Goal: Information Seeking & Learning: Get advice/opinions

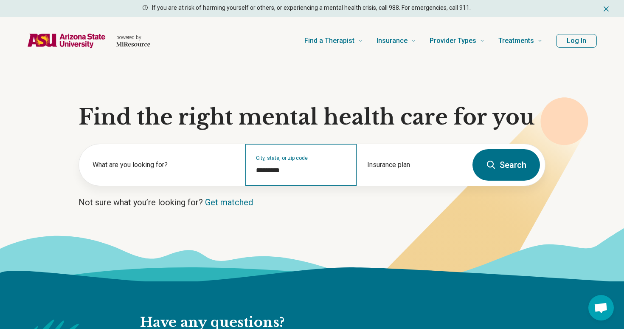
click at [289, 160] on div "City, state, or zip code *********" at bounding box center [301, 165] width 111 height 42
click at [285, 169] on input "*********" at bounding box center [301, 170] width 90 height 10
click at [291, 169] on input "*********" at bounding box center [301, 170] width 90 height 10
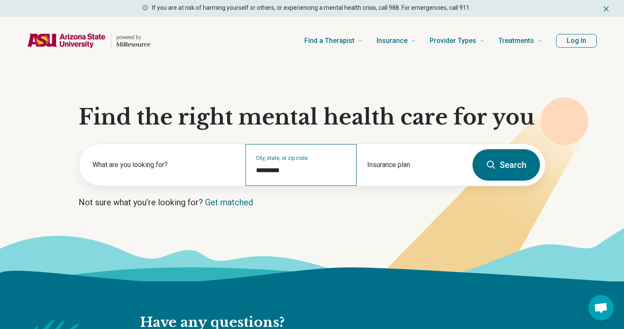
click at [252, 169] on div "City, state, or zip code *********" at bounding box center [301, 165] width 111 height 42
drag, startPoint x: 252, startPoint y: 169, endPoint x: 323, endPoint y: 165, distance: 71.0
click at [323, 165] on div "City, state, or zip code *********" at bounding box center [301, 165] width 111 height 42
click at [320, 166] on input "*********" at bounding box center [301, 170] width 90 height 10
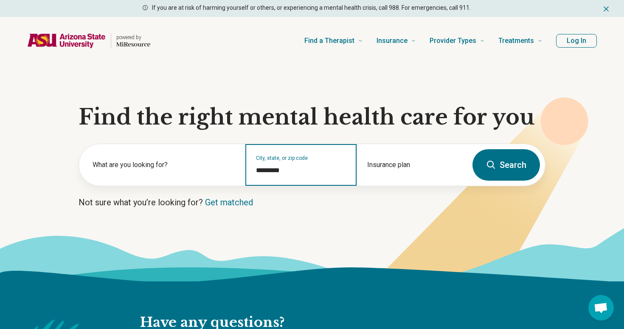
click at [320, 166] on input "*********" at bounding box center [301, 170] width 90 height 10
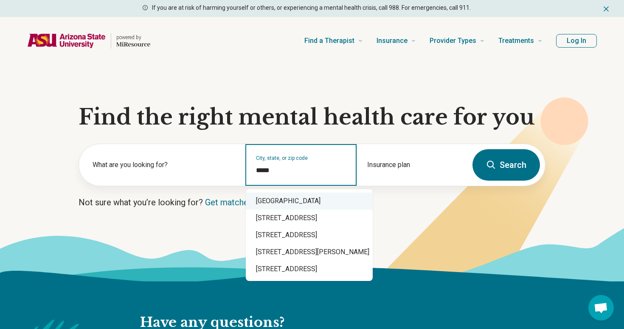
click at [320, 200] on div "Chandler, AZ 85226" at bounding box center [309, 200] width 127 height 17
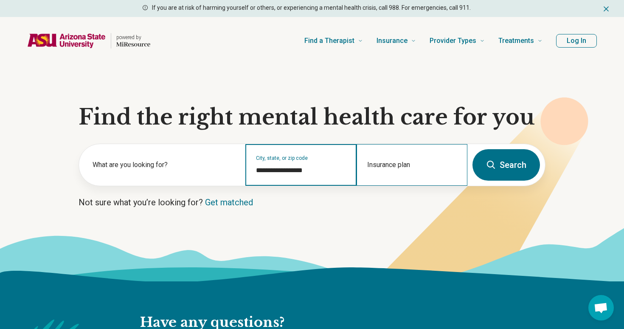
type input "**********"
click at [395, 166] on div "Insurance plan" at bounding box center [412, 165] width 111 height 42
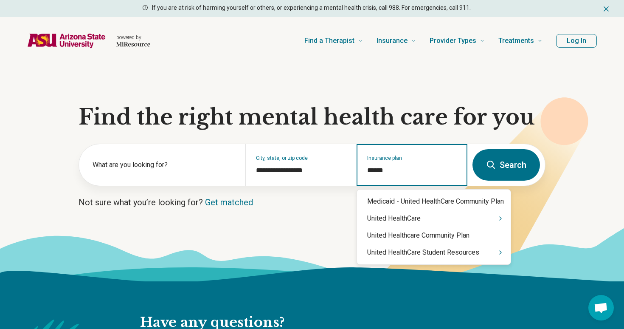
type input "******"
click at [501, 218] on icon "Suggestions" at bounding box center [500, 218] width 7 height 7
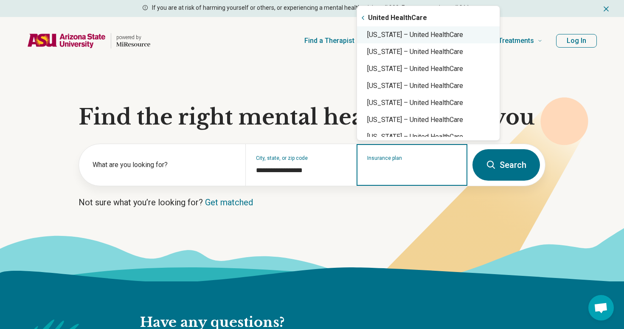
click at [411, 35] on div "Arizona – United HealthCare" at bounding box center [428, 34] width 143 height 17
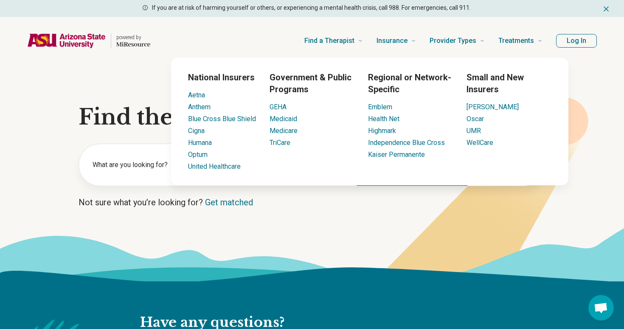
type input "**********"
click at [379, 208] on p "Not sure what you’re looking for? Get matched" at bounding box center [312, 202] width 467 height 12
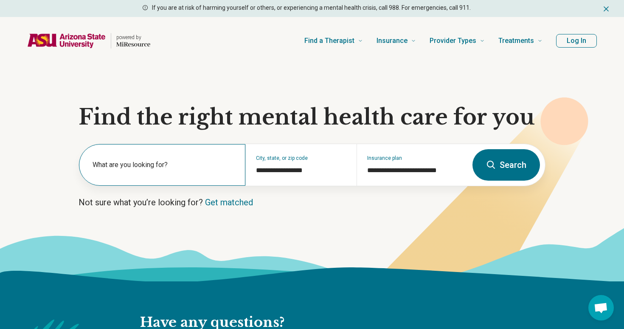
click at [171, 160] on label "What are you looking for?" at bounding box center [164, 165] width 143 height 10
click at [492, 171] on button "Search" at bounding box center [507, 164] width 68 height 31
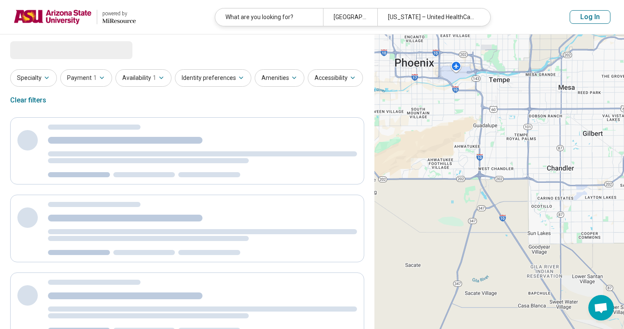
select select "***"
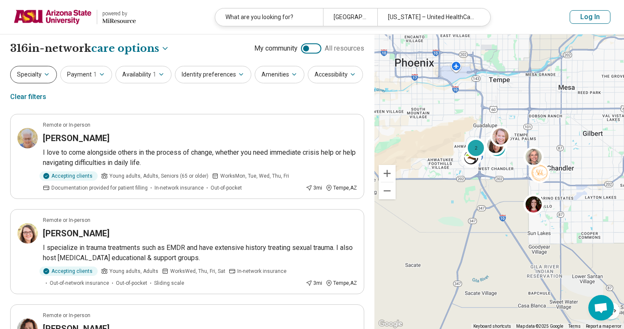
click at [42, 74] on button "Specialty" at bounding box center [33, 74] width 47 height 17
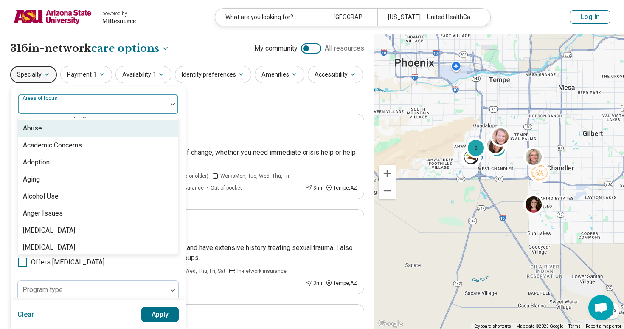
click at [57, 107] on div "Areas of focus" at bounding box center [97, 104] width 161 height 20
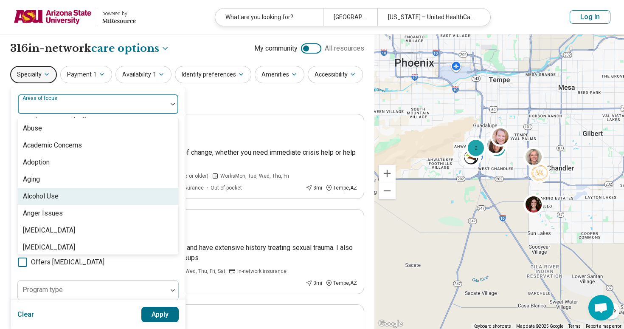
scroll to position [57, 0]
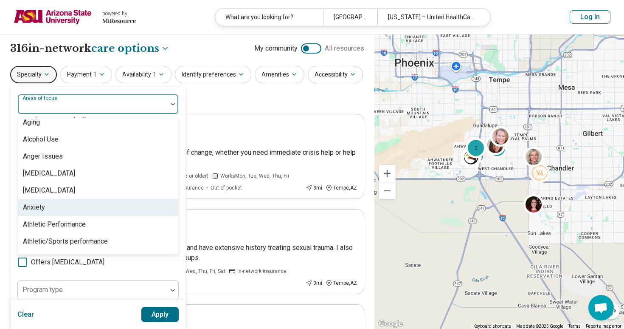
click at [51, 203] on div "Anxiety" at bounding box center [98, 207] width 161 height 17
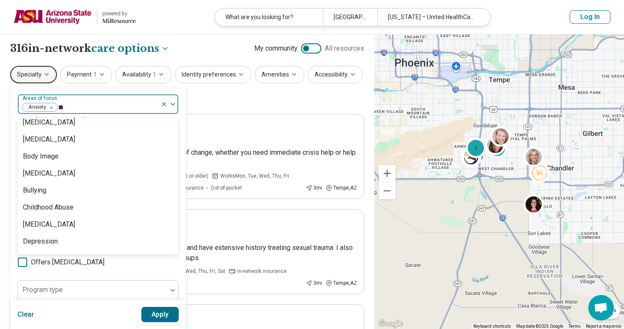
scroll to position [0, 0]
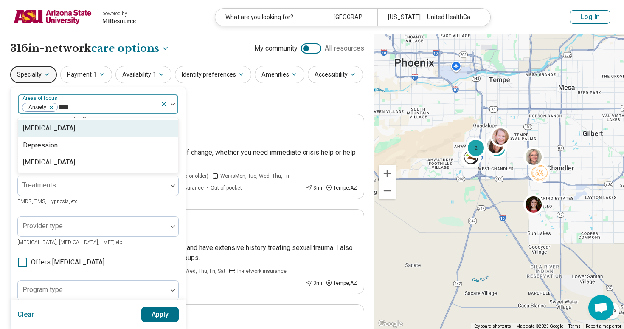
type input "*****"
click at [63, 130] on div "Depression" at bounding box center [98, 128] width 161 height 17
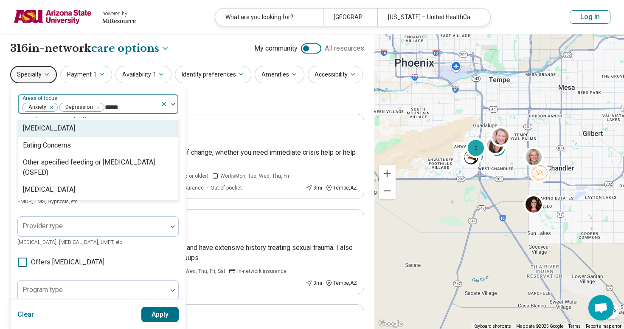
type input "******"
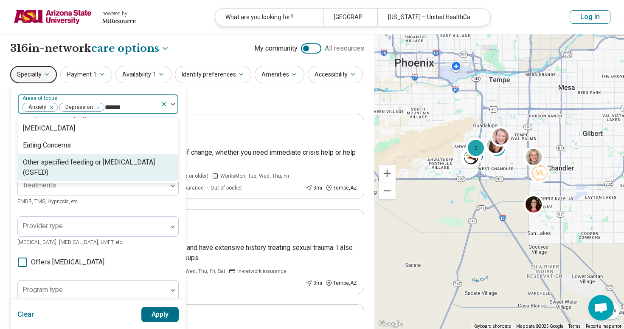
click at [46, 148] on div "Eating Concerns" at bounding box center [47, 145] width 48 height 10
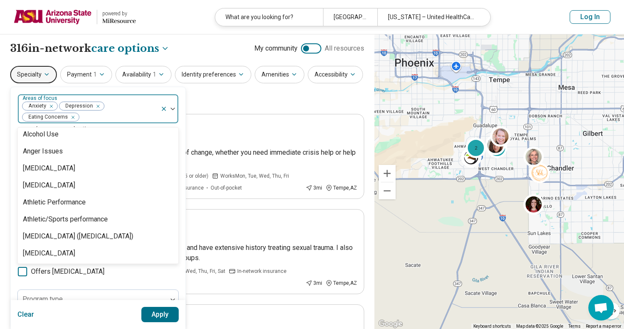
scroll to position [77, 0]
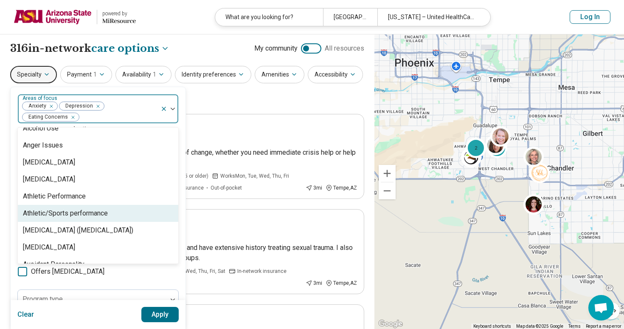
click at [14, 158] on div "option Eating Concerns, selected. Athletic/Sports performance, 10 of 97. 97 res…" at bounding box center [98, 264] width 175 height 355
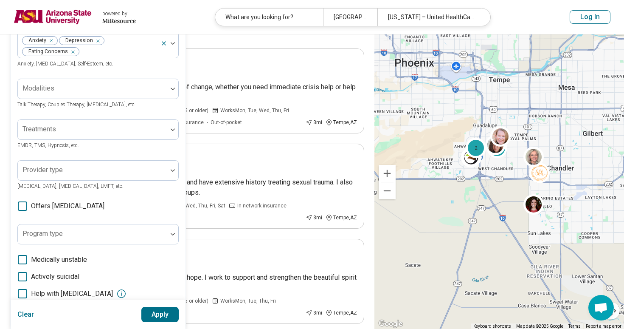
scroll to position [71, 0]
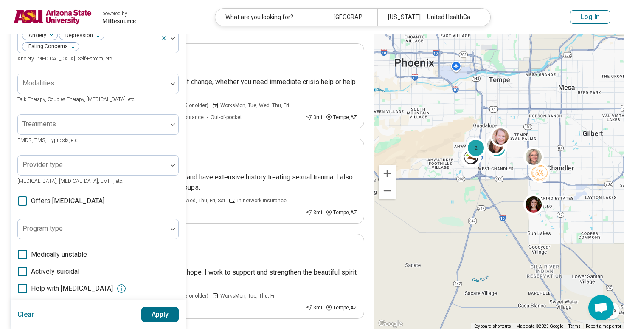
click at [158, 313] on button "Apply" at bounding box center [160, 314] width 38 height 15
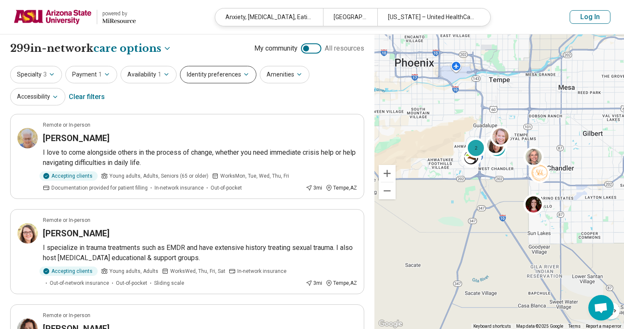
click at [235, 73] on button "Identity preferences" at bounding box center [218, 74] width 76 height 17
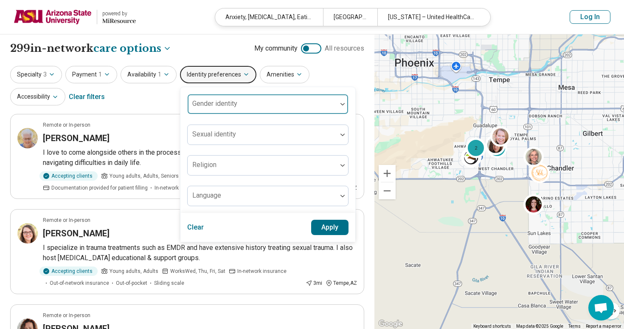
click at [226, 98] on div at bounding box center [263, 104] width 150 height 19
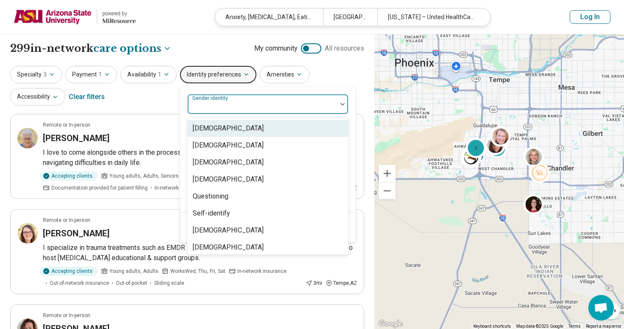
click at [225, 128] on div "Cisgender Man" at bounding box center [228, 128] width 71 height 10
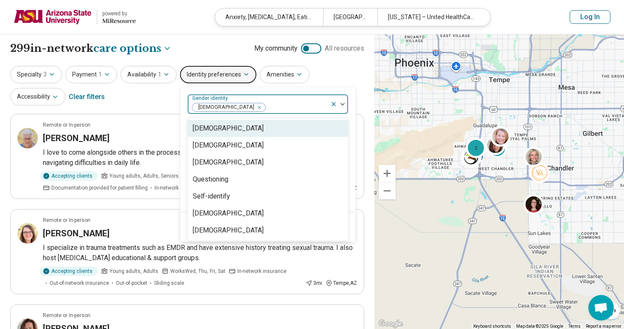
click at [254, 107] on icon "Remove [object Object]" at bounding box center [257, 108] width 6 height 6
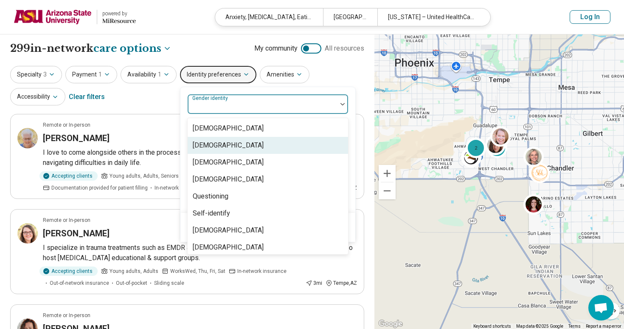
click at [221, 147] on div "[DEMOGRAPHIC_DATA]" at bounding box center [228, 145] width 71 height 10
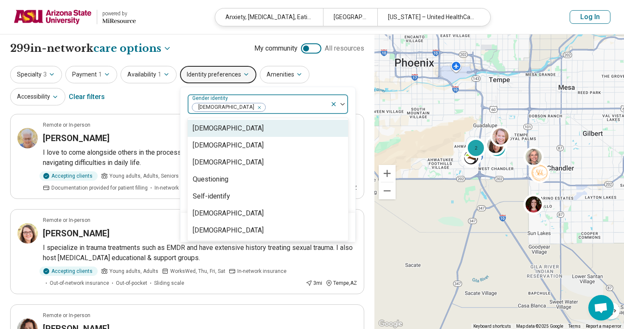
click at [146, 103] on div "Specialty 3 Payment 1 Availability 1 Identity preferences option Cisgender Woma…" at bounding box center [187, 86] width 354 height 41
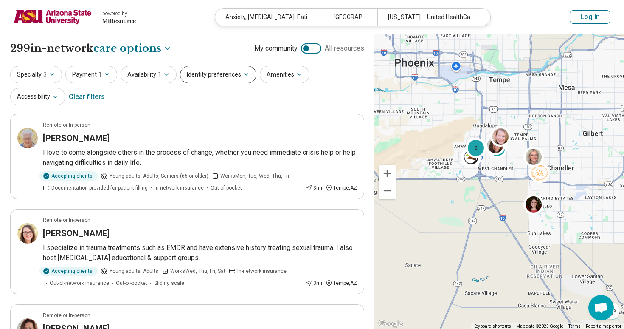
click at [235, 80] on button "Identity preferences" at bounding box center [218, 74] width 76 height 17
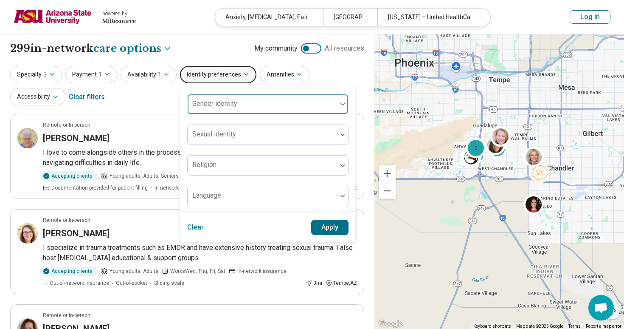
click at [227, 100] on div "Gender identity" at bounding box center [267, 104] width 161 height 20
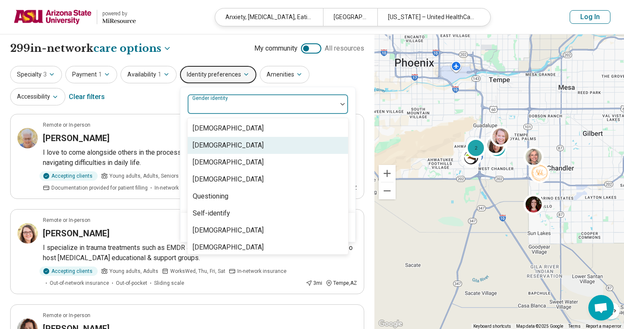
click at [221, 142] on div "[DEMOGRAPHIC_DATA]" at bounding box center [228, 145] width 71 height 10
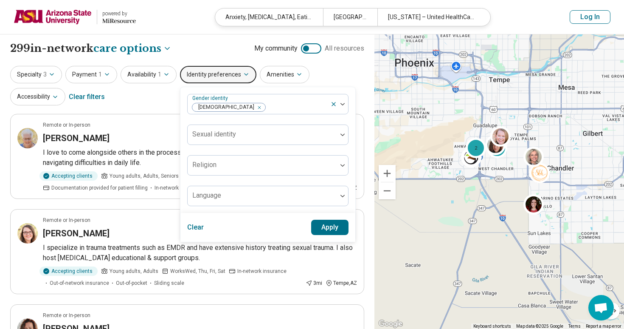
click at [346, 98] on div "Gender identity Cisgender Woman Sexual identity Religion Language" at bounding box center [268, 150] width 175 height 126
click at [329, 226] on button "Apply" at bounding box center [330, 227] width 38 height 15
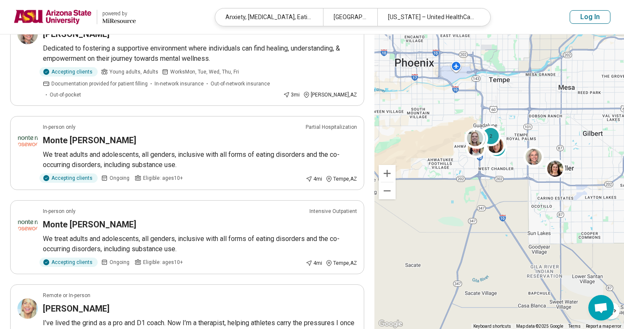
scroll to position [531, 0]
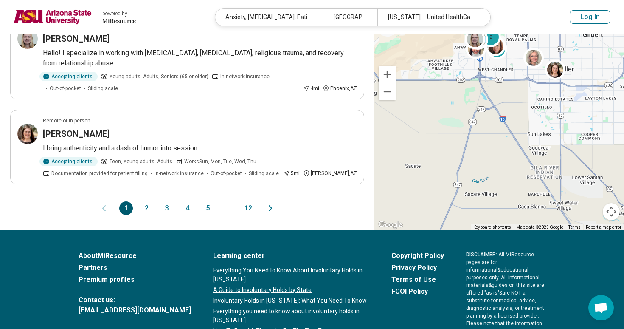
click at [149, 203] on button "2" at bounding box center [147, 208] width 14 height 14
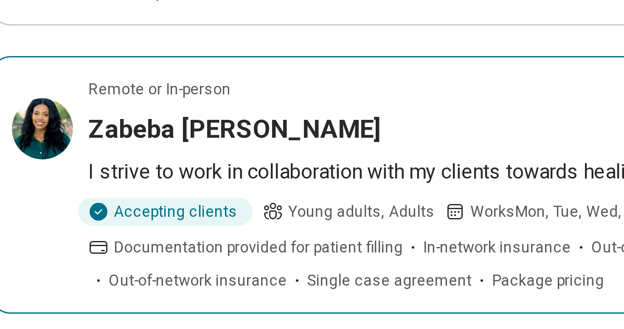
scroll to position [660, 0]
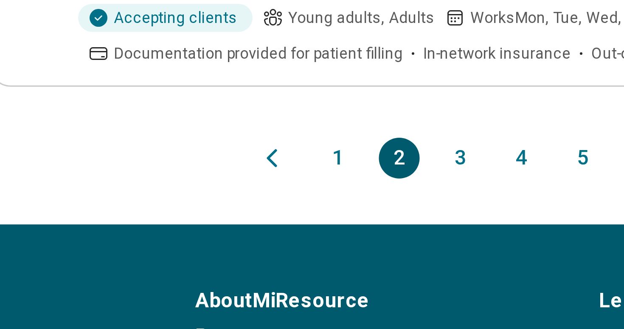
click at [167, 265] on button "3" at bounding box center [167, 272] width 14 height 14
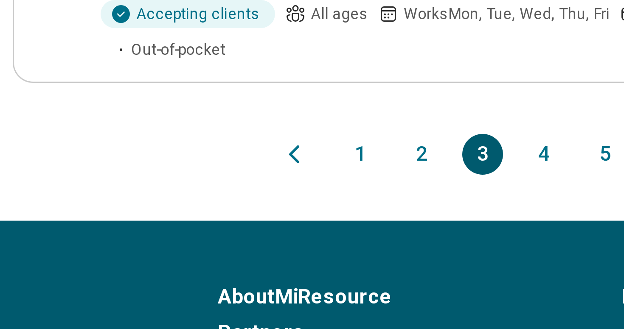
scroll to position [780, 0]
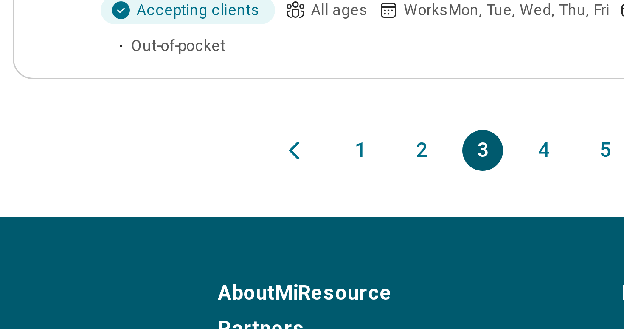
click at [186, 269] on button "4" at bounding box center [188, 270] width 14 height 14
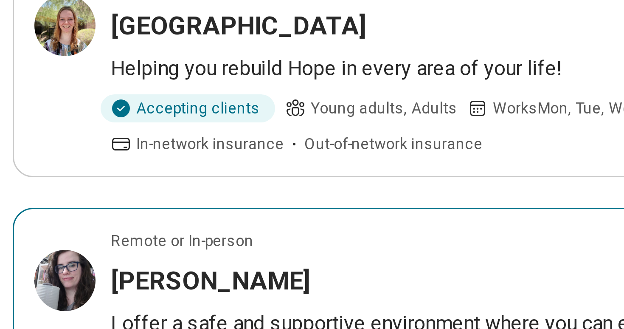
scroll to position [489, 0]
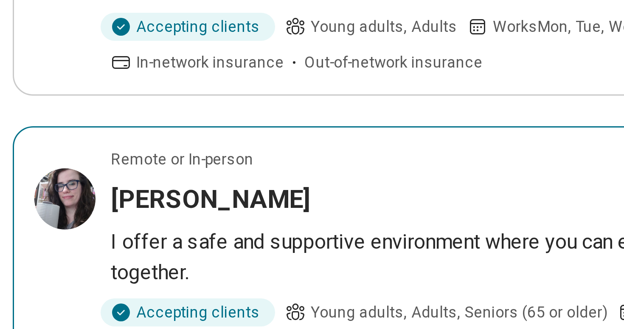
click at [55, 280] on h3 "Jessica Lowrance" at bounding box center [76, 286] width 67 height 12
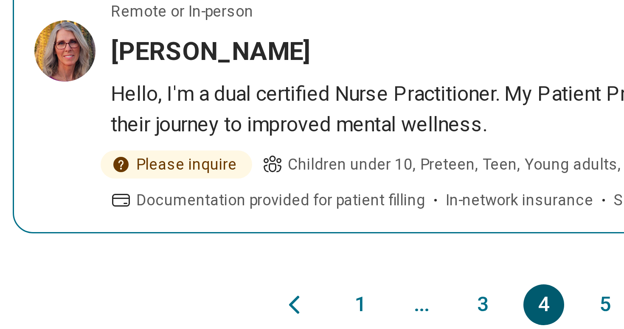
scroll to position [722, 0]
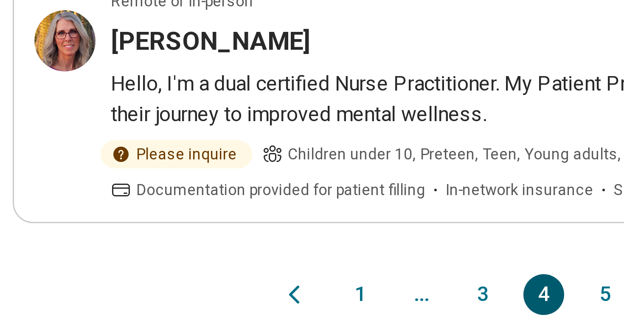
click at [206, 311] on button "5" at bounding box center [208, 318] width 14 height 14
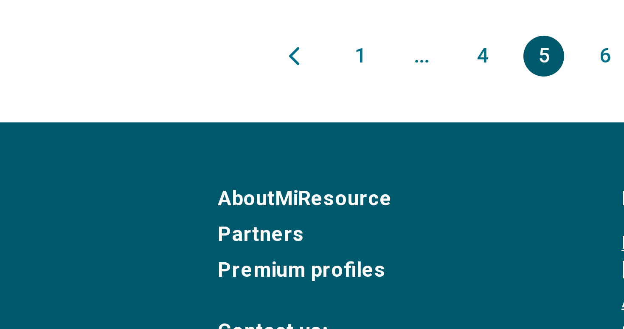
scroll to position [856, 0]
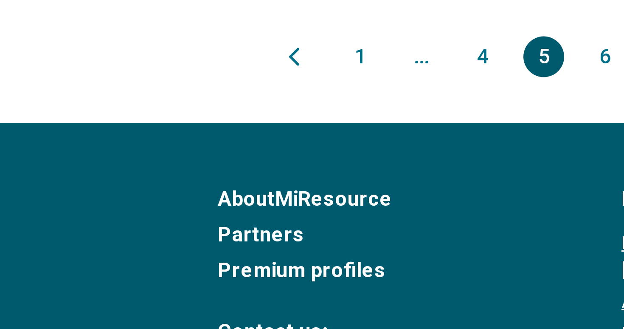
click at [211, 209] on button "6" at bounding box center [208, 214] width 14 height 14
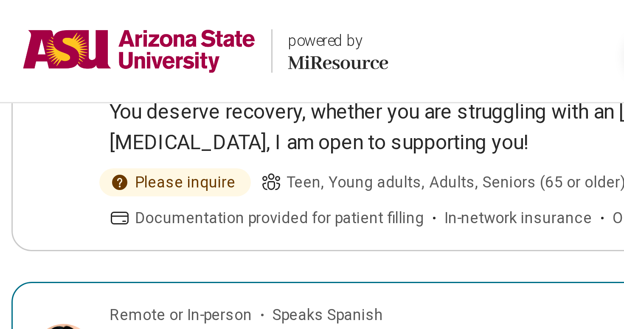
scroll to position [306, 0]
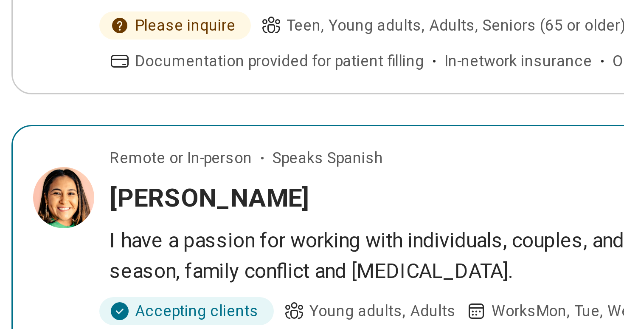
click at [36, 114] on article "Remote or In-person Speaks Spanish Alicia Godinez I have a passion for working …" at bounding box center [187, 136] width 354 height 85
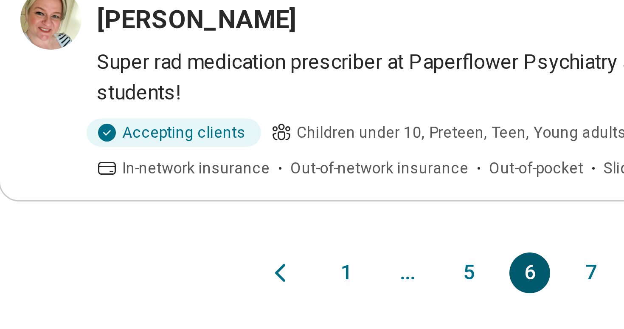
scroll to position [790, 0]
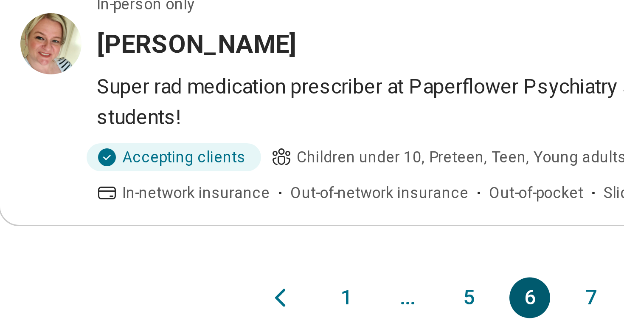
click at [208, 295] on button "7" at bounding box center [208, 302] width 14 height 14
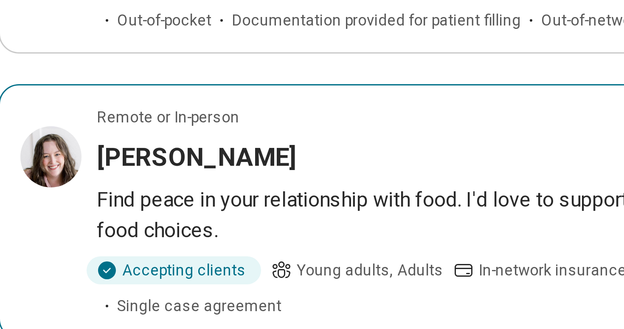
scroll to position [366, 0]
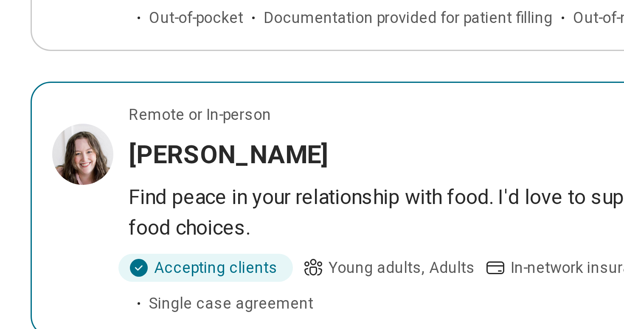
click at [131, 304] on div "Accepting clients Young adults, Adults In-network insurance Out-of-pocket Singl…" at bounding box center [169, 314] width 252 height 20
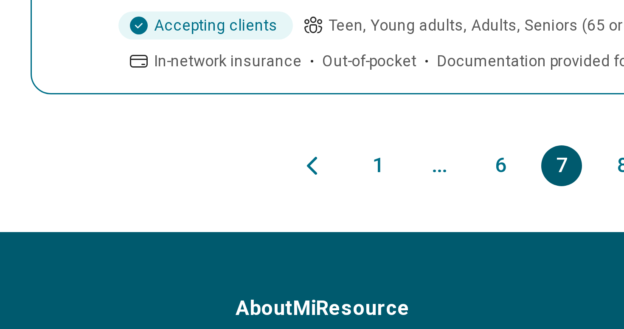
scroll to position [855, 0]
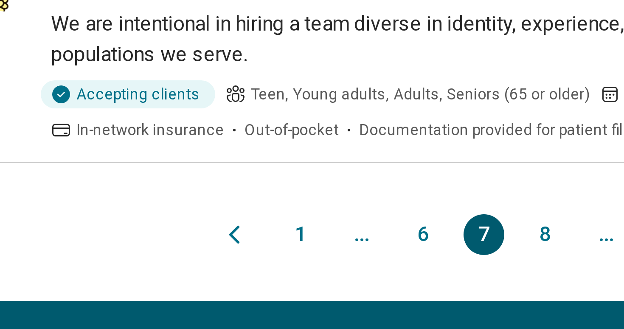
click at [203, 229] on button "8" at bounding box center [208, 236] width 14 height 14
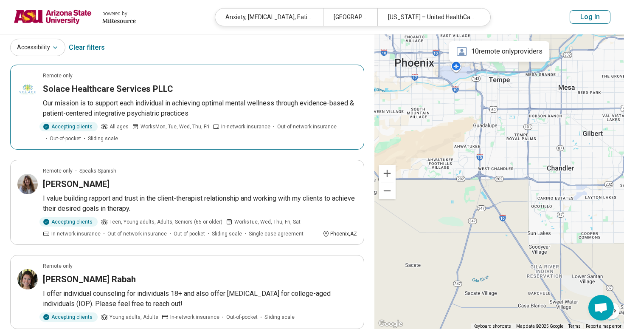
scroll to position [0, 0]
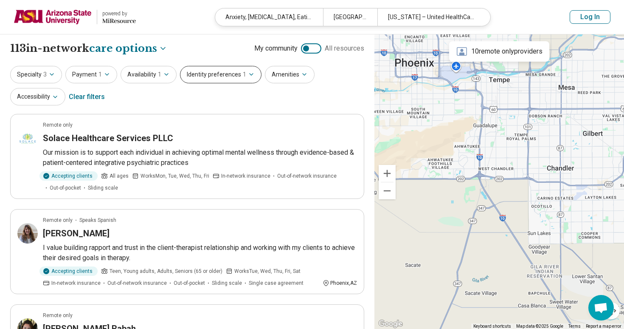
click at [205, 79] on button "Identity preferences 1" at bounding box center [221, 74] width 82 height 17
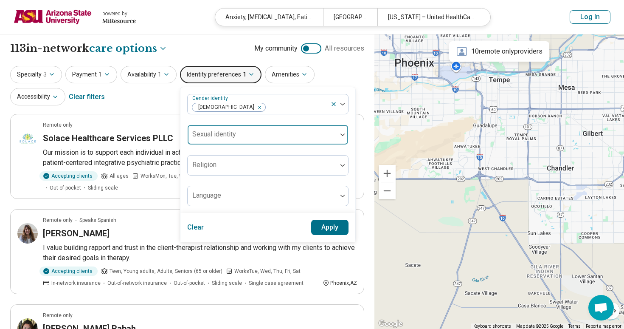
click at [223, 134] on div "Sexual identity" at bounding box center [267, 134] width 161 height 20
click at [223, 134] on div at bounding box center [262, 138] width 143 height 12
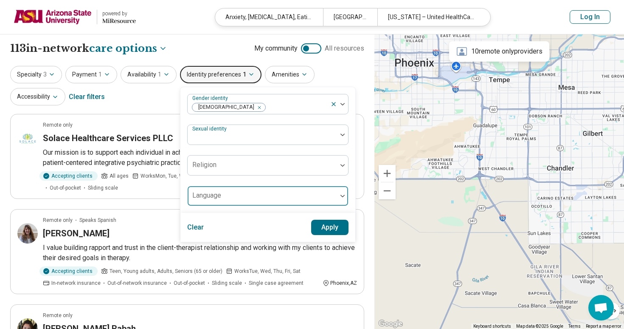
click at [221, 192] on div at bounding box center [263, 195] width 150 height 19
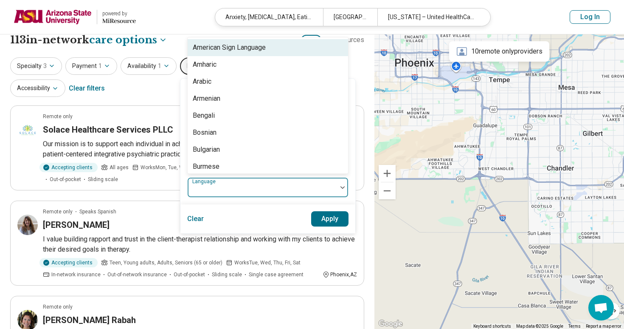
scroll to position [20, 0]
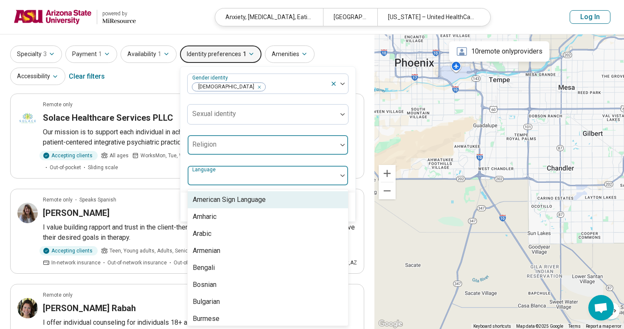
click at [229, 153] on div at bounding box center [262, 148] width 143 height 12
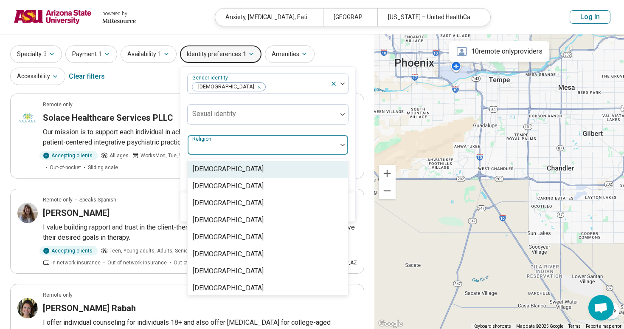
click at [229, 153] on div at bounding box center [262, 148] width 143 height 12
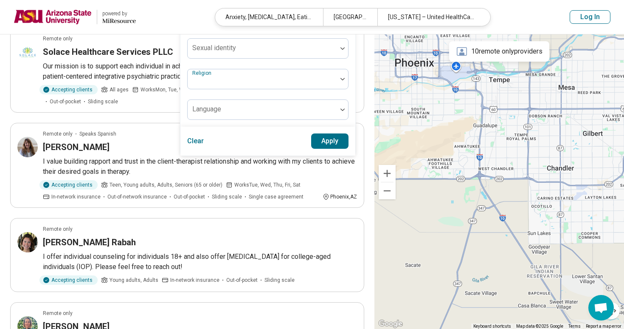
click at [314, 146] on button "Apply" at bounding box center [330, 140] width 38 height 15
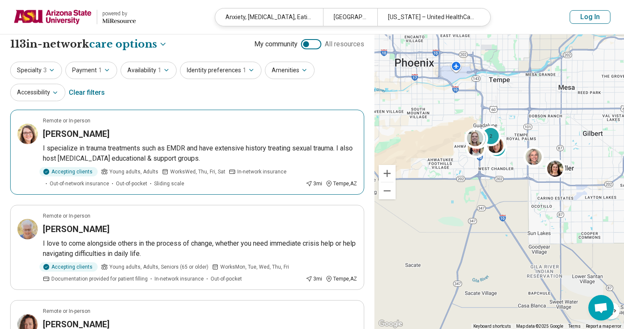
scroll to position [0, 0]
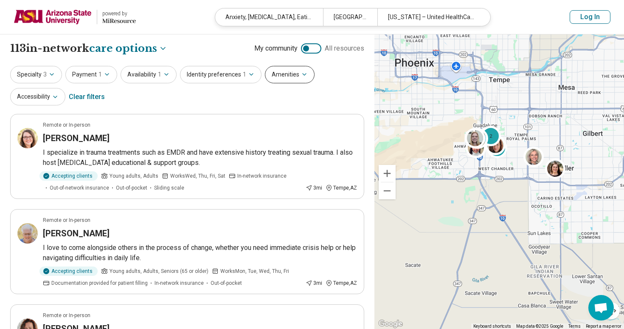
click at [276, 76] on button "Amenities" at bounding box center [290, 74] width 50 height 17
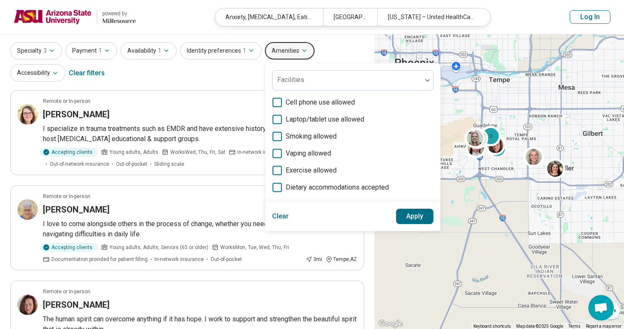
scroll to position [34, 0]
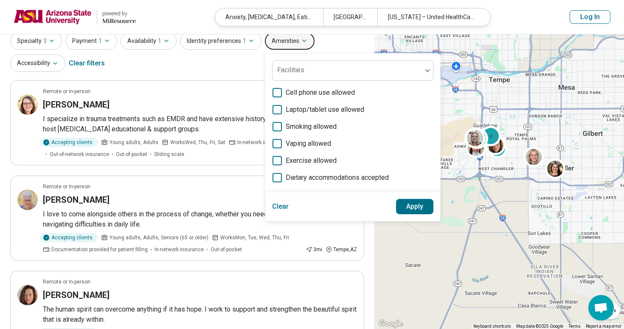
click at [192, 56] on div "Specialty 3 Payment 1 Availability 1 Identity preferences 1 Amenities Facilitie…" at bounding box center [187, 52] width 354 height 41
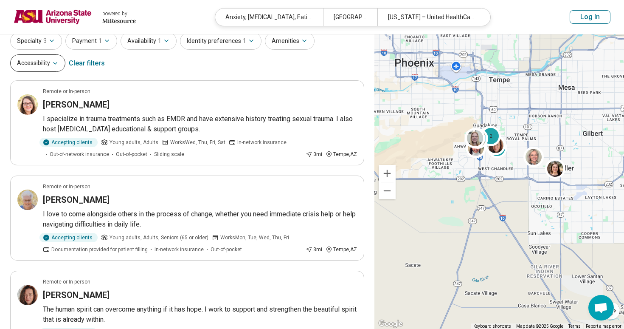
click at [23, 67] on button "Accessibility" at bounding box center [37, 62] width 55 height 17
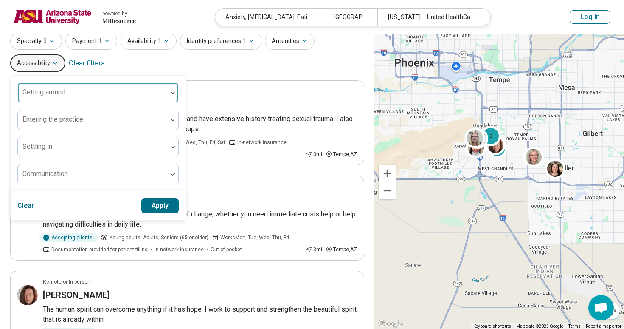
click at [130, 101] on div at bounding box center [92, 96] width 143 height 12
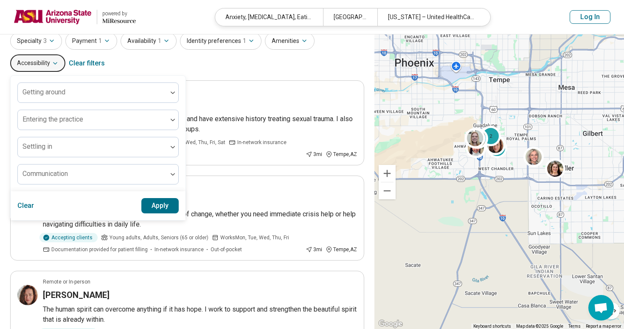
click at [170, 72] on div "Specialty 3 Payment 1 Availability 1 Identity preferences 1 Amenities Accessibi…" at bounding box center [187, 52] width 354 height 41
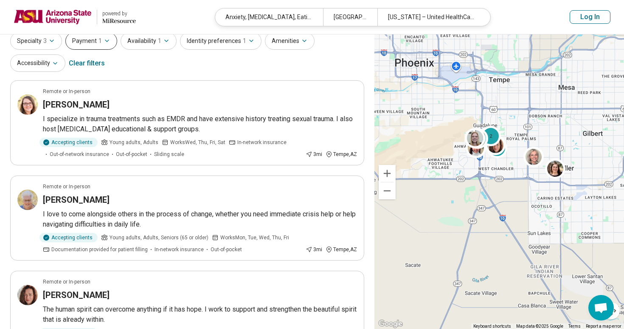
click at [107, 41] on icon "button" at bounding box center [107, 40] width 7 height 7
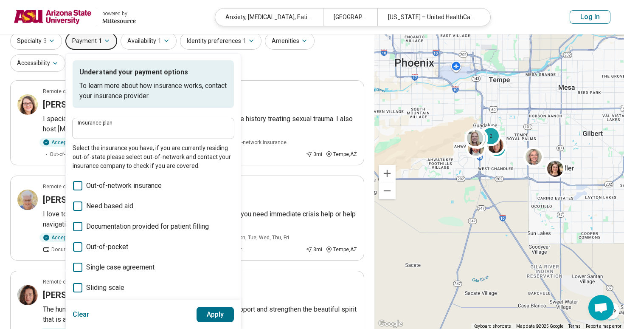
type input "**********"
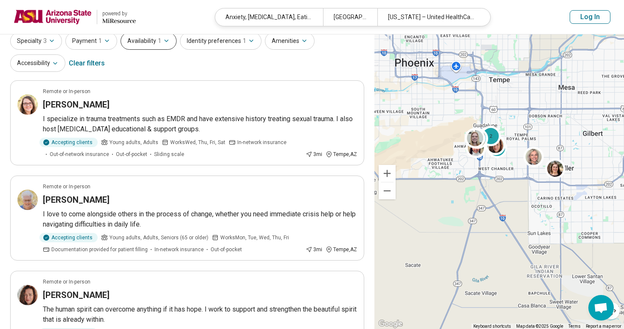
click at [140, 37] on button "Availability 1" at bounding box center [149, 40] width 56 height 17
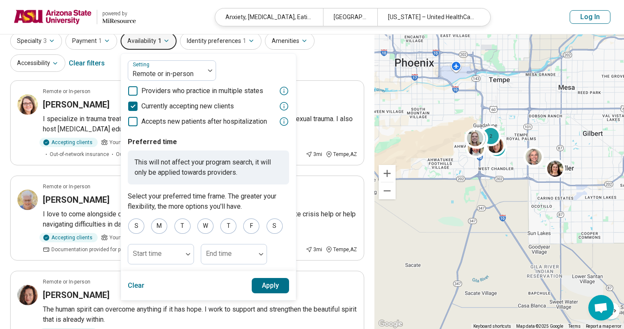
click at [263, 279] on button "Apply" at bounding box center [271, 285] width 38 height 15
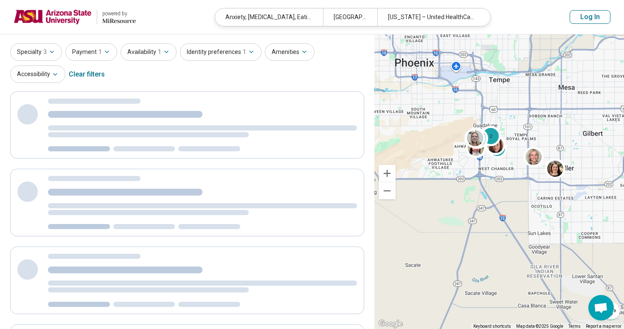
scroll to position [0, 0]
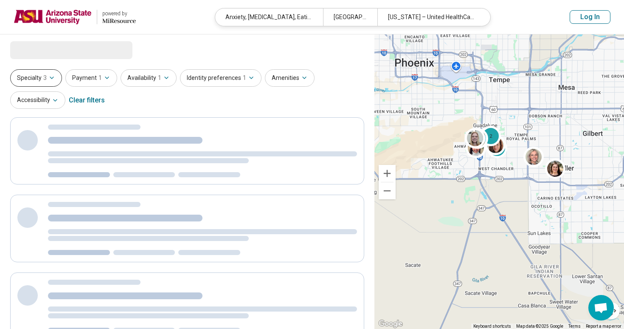
click at [33, 79] on button "Specialty 3" at bounding box center [36, 77] width 52 height 17
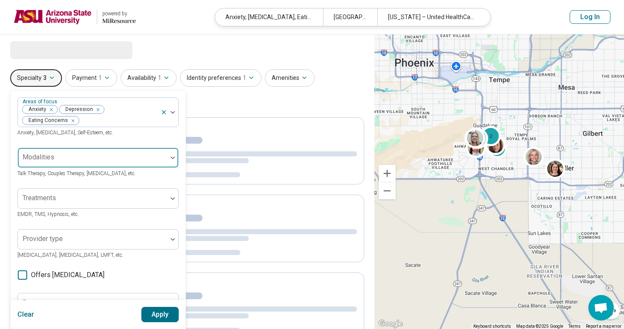
click at [69, 161] on div at bounding box center [92, 161] width 143 height 12
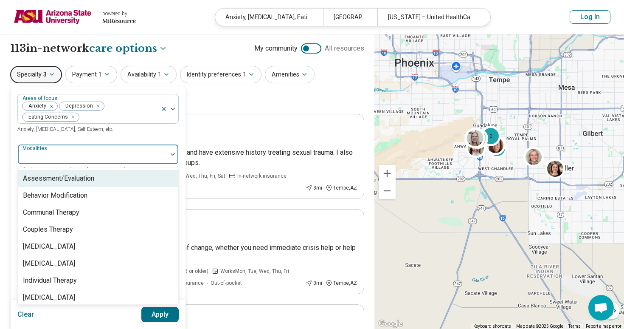
scroll to position [3, 0]
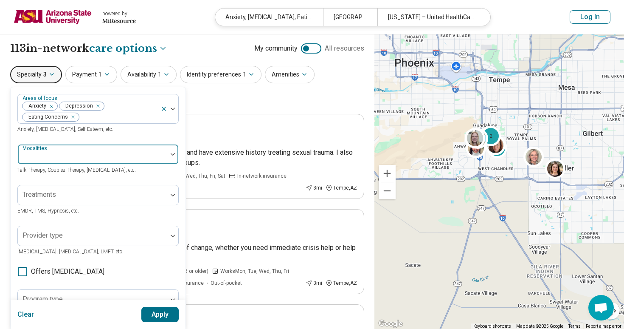
click at [64, 158] on div at bounding box center [92, 158] width 143 height 12
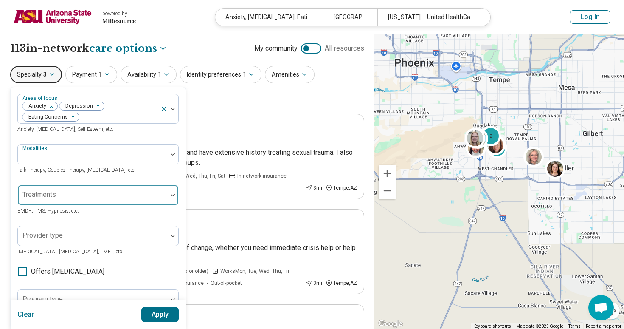
click at [58, 201] on div at bounding box center [92, 198] width 143 height 12
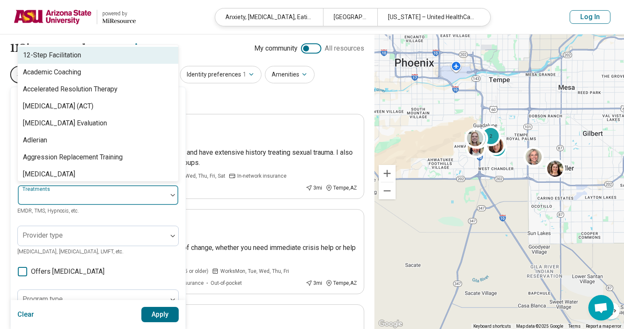
click at [58, 201] on div at bounding box center [92, 198] width 143 height 12
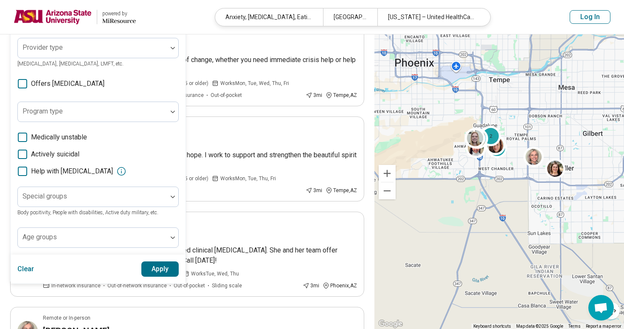
scroll to position [192, 0]
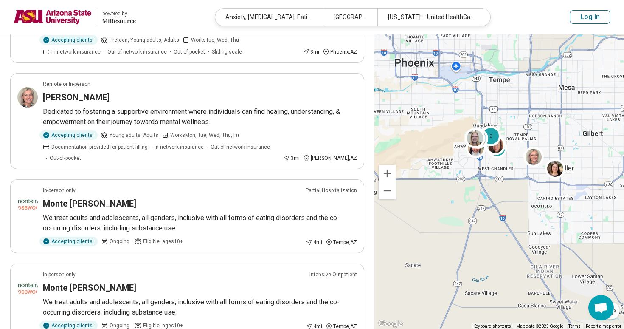
scroll to position [0, 0]
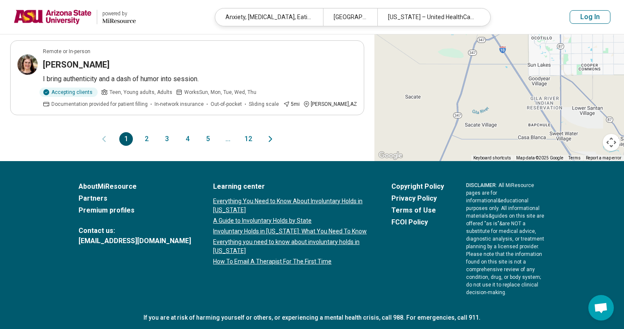
click at [146, 137] on button "2" at bounding box center [147, 139] width 14 height 14
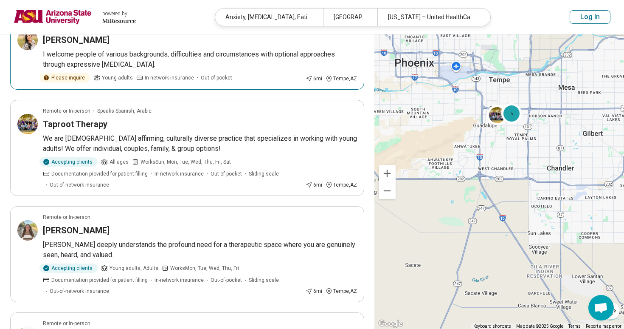
scroll to position [383, 0]
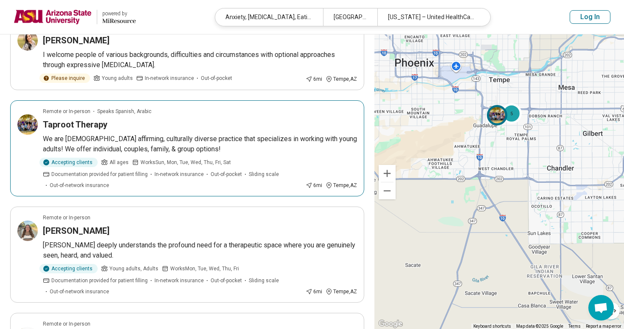
click at [158, 129] on div "Taproot Therapy" at bounding box center [200, 125] width 314 height 12
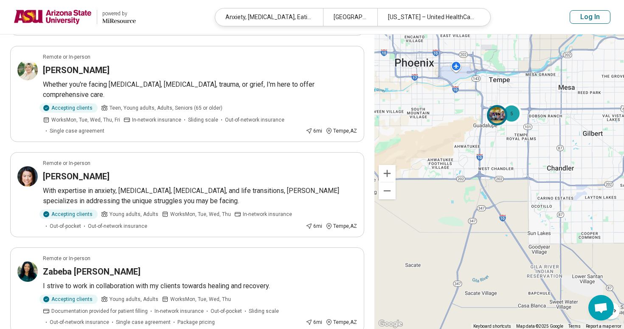
scroll to position [753, 0]
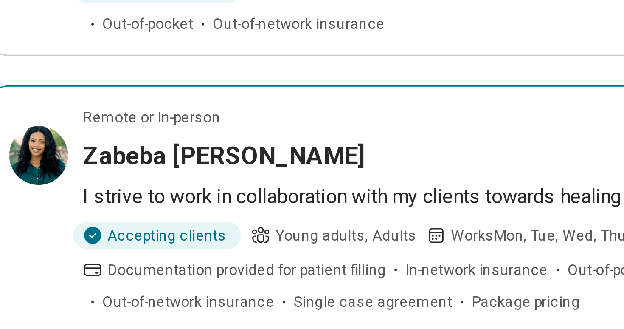
click at [44, 155] on article "Remote or In-person Zabeba Badada I strive to work in collaboration with my cli…" at bounding box center [187, 187] width 354 height 86
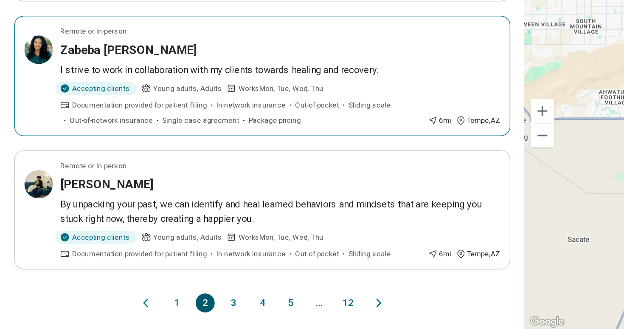
scroll to position [794, 0]
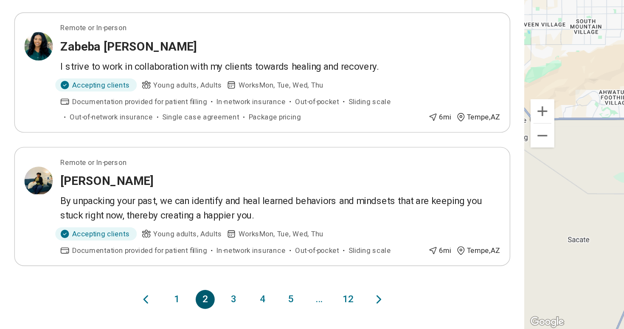
click at [263, 301] on div "1 2 3 4 5 ... 12" at bounding box center [187, 308] width 177 height 14
click at [269, 301] on button "Next page" at bounding box center [271, 308] width 10 height 14
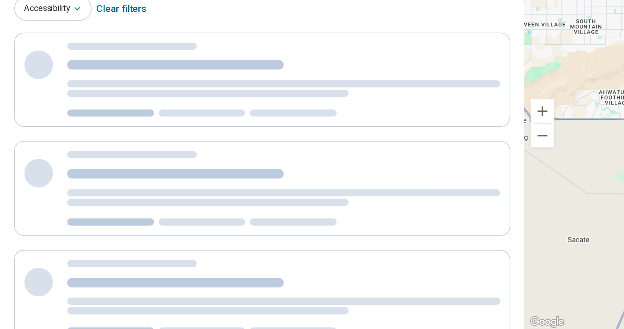
scroll to position [0, 0]
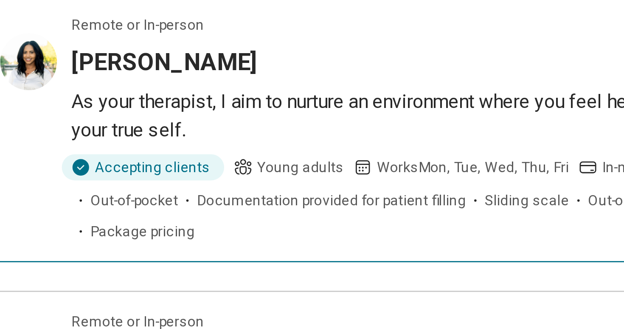
click at [62, 142] on h3 "Makiya Badada" at bounding box center [76, 138] width 67 height 12
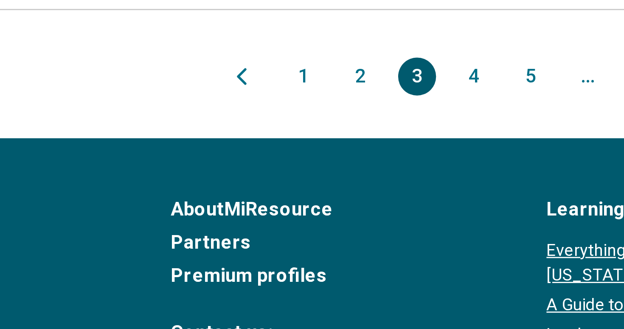
scroll to position [812, 0]
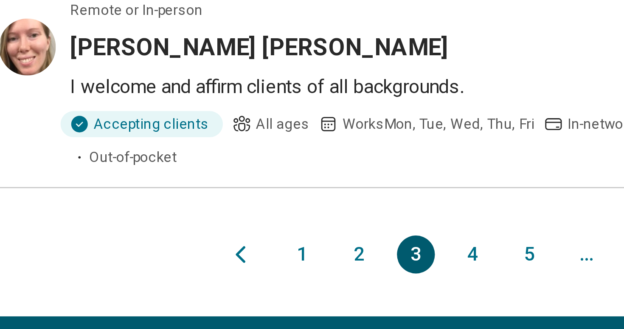
click at [185, 236] on button "4" at bounding box center [188, 237] width 14 height 14
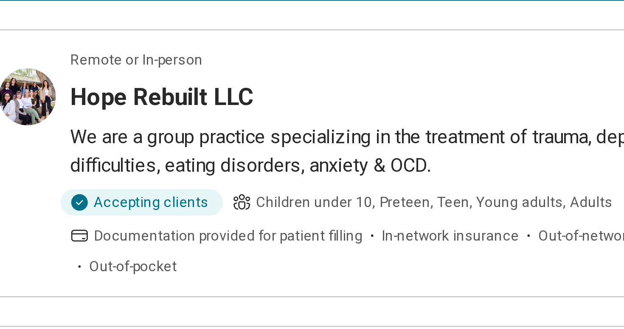
scroll to position [362, 0]
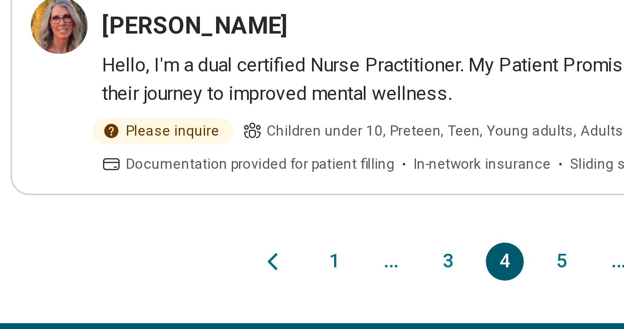
click at [209, 298] on button "5" at bounding box center [208, 305] width 14 height 14
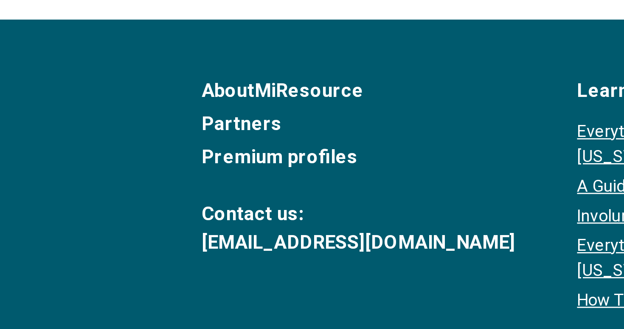
scroll to position [876, 0]
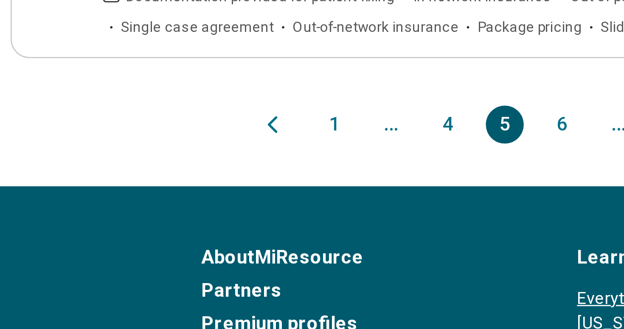
click at [200, 198] on div "1 ... 4 5 6 ... 12" at bounding box center [187, 194] width 136 height 14
click at [209, 195] on button "6" at bounding box center [208, 194] width 14 height 14
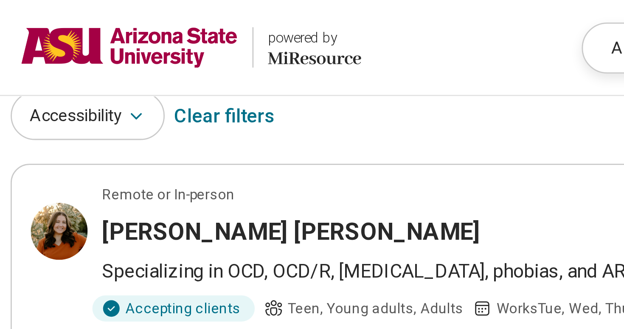
scroll to position [0, 0]
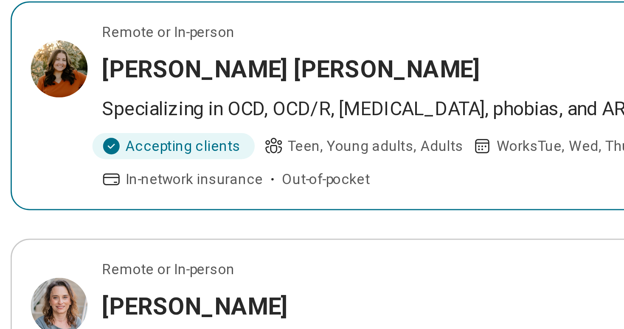
click at [38, 150] on article "Remote or In-person McCall Campbell Specializing in OCD, OCD/R, anxiety disorde…" at bounding box center [187, 151] width 354 height 75
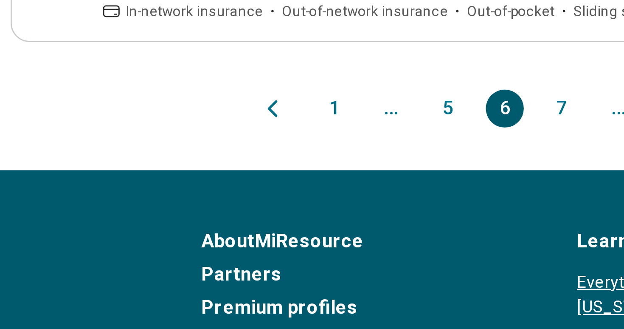
scroll to position [843, 0]
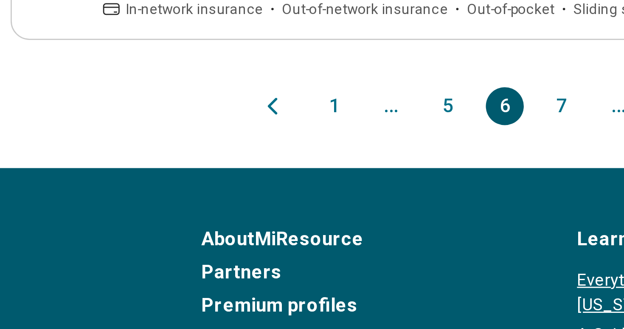
click at [203, 242] on button "7" at bounding box center [208, 249] width 14 height 14
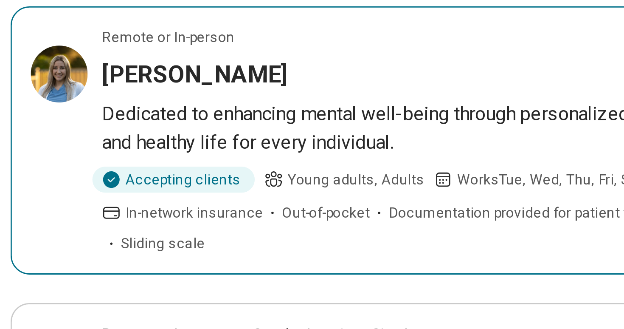
scroll to position [9, 0]
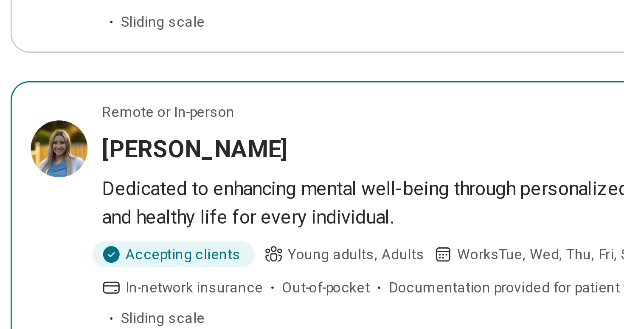
click at [41, 230] on article "Remote or In-person Andrea Cook Dedicated to enhancing mental well-being throug…" at bounding box center [187, 259] width 354 height 96
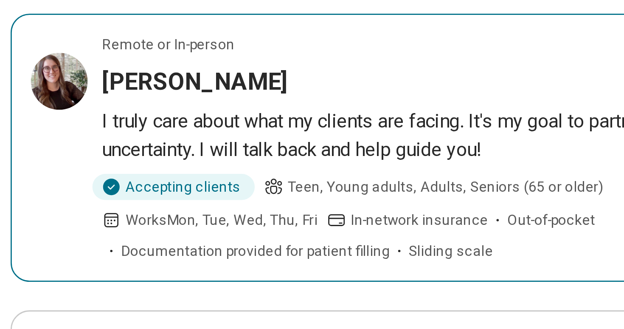
scroll to position [206, 0]
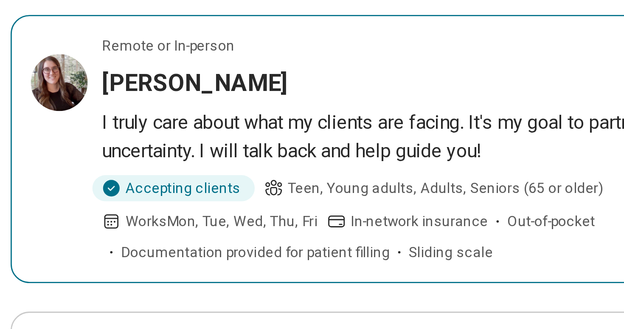
click at [115, 249] on p "I truly care about what my clients are facing. It's my goal to partner with the…" at bounding box center [200, 259] width 314 height 20
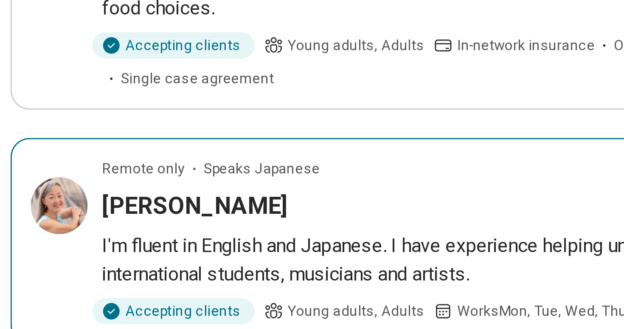
scroll to position [457, 0]
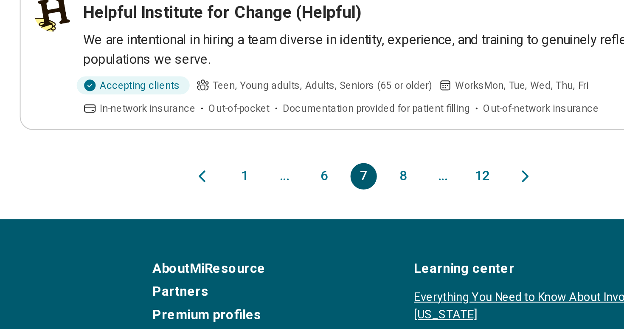
click at [202, 243] on button "8" at bounding box center [208, 250] width 14 height 14
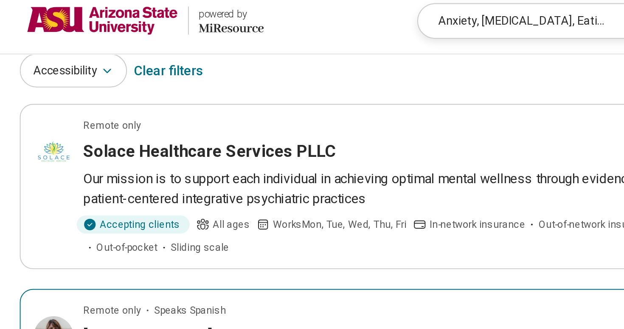
scroll to position [0, 0]
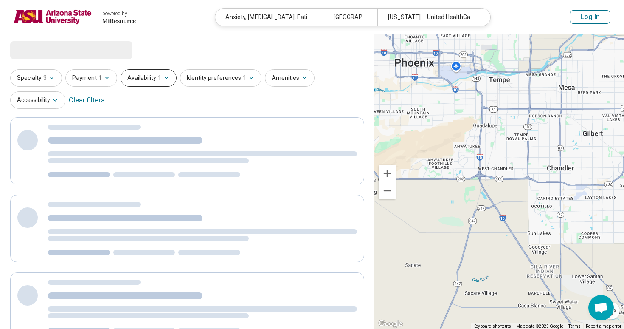
select select "***"
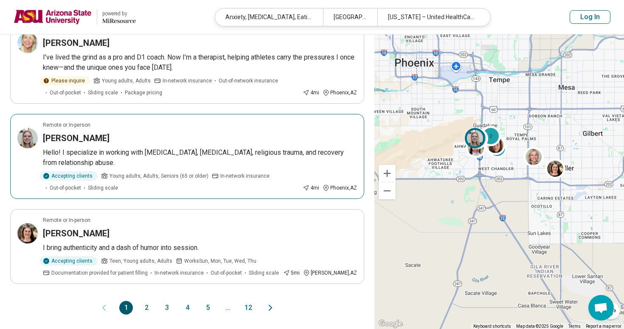
scroll to position [919, 0]
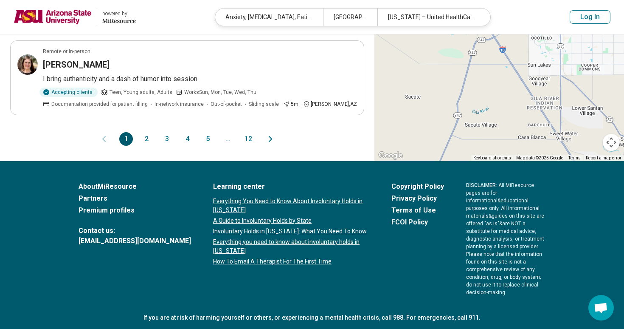
click at [249, 139] on button "12" at bounding box center [249, 139] width 14 height 14
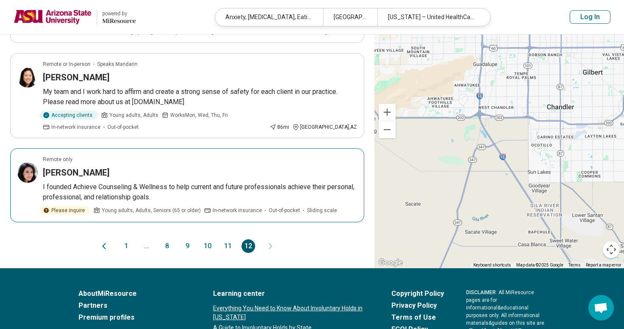
scroll to position [231, 0]
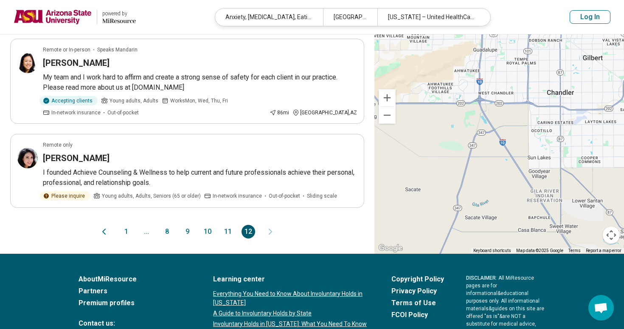
click at [226, 225] on button "11" at bounding box center [228, 232] width 14 height 14
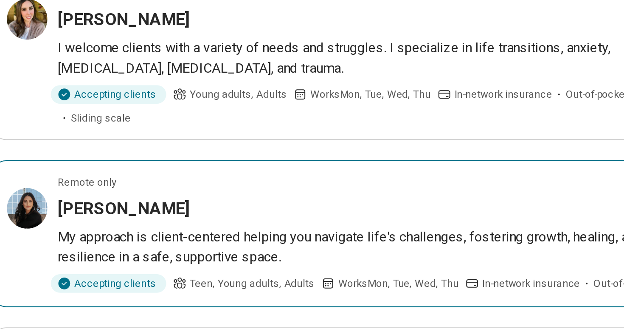
scroll to position [156, 0]
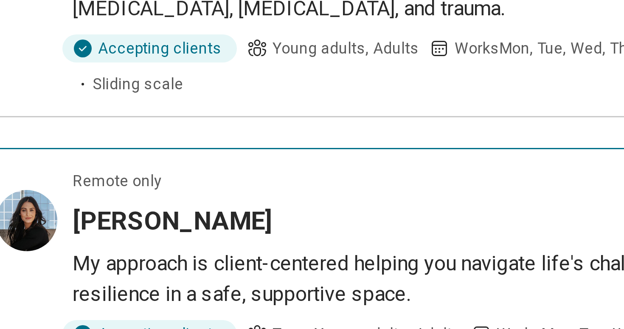
click at [31, 255] on article "Remote only Kayla Chamberlain My approach is client-centered helping you naviga…" at bounding box center [187, 280] width 354 height 74
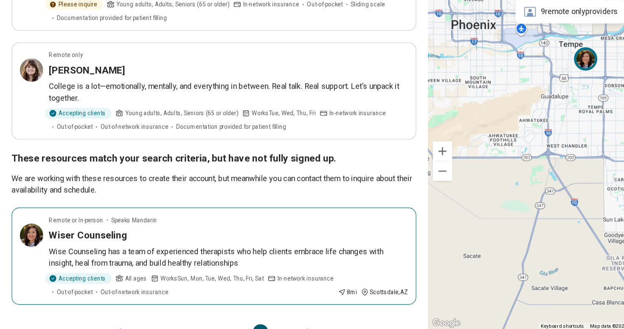
scroll to position [802, 0]
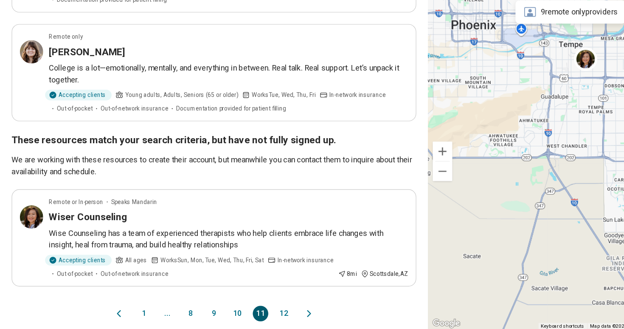
click at [208, 308] on button "10" at bounding box center [208, 315] width 14 height 14
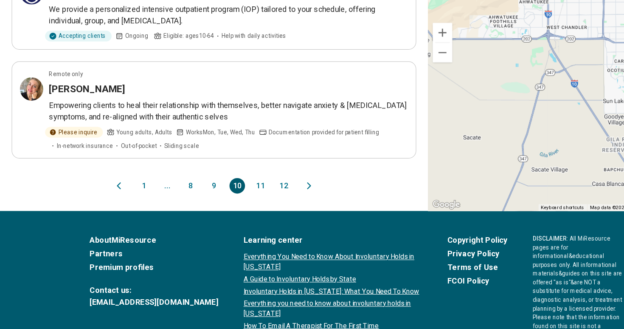
scroll to position [860, 0]
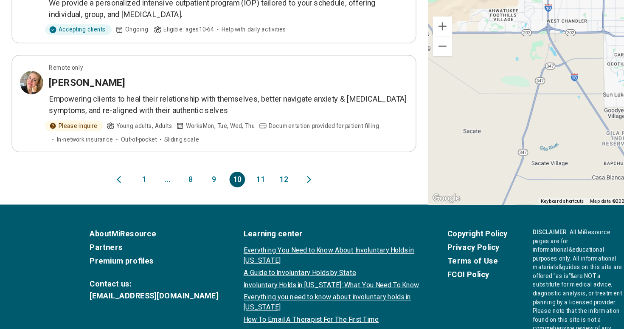
click at [191, 200] on button "9" at bounding box center [188, 198] width 14 height 14
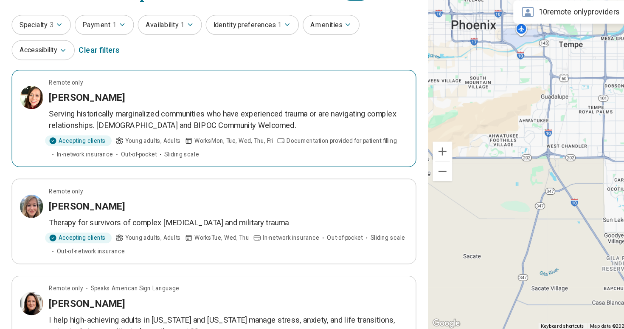
scroll to position [12, 0]
click at [191, 199] on article "Remote only Tara Scala Therapy for survivors of complex PTSD and military traum…" at bounding box center [187, 234] width 354 height 75
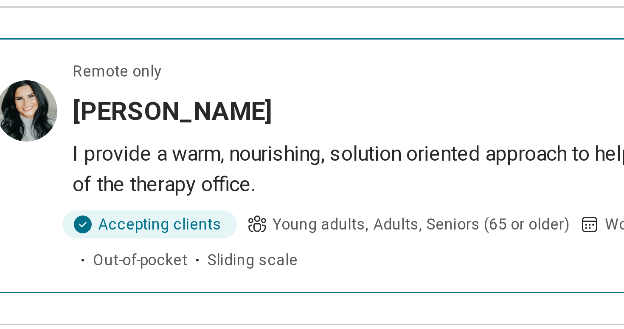
scroll to position [518, 0]
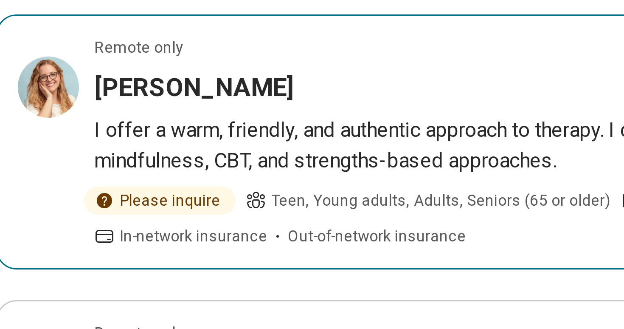
click at [17, 64] on article "Remote only Aubrey Nelson I offer a warm, friendly, and authentic approach to t…" at bounding box center [187, 83] width 354 height 85
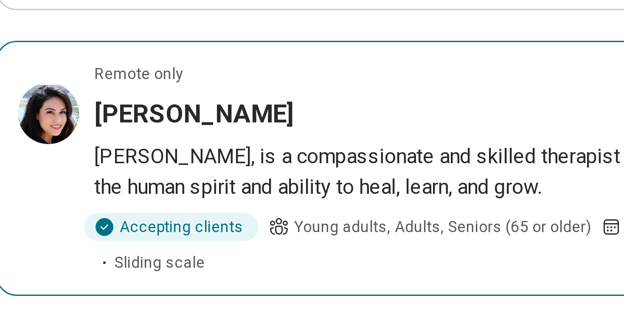
scroll to position [711, 0]
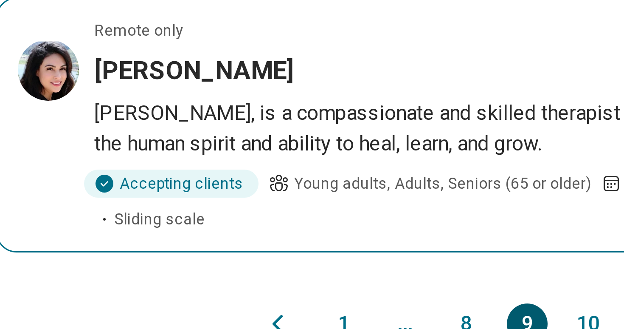
click at [34, 257] on article "Remote only Jennifer Burruel Dr. Burruel, is a compassionate and skilled therap…" at bounding box center [187, 260] width 354 height 85
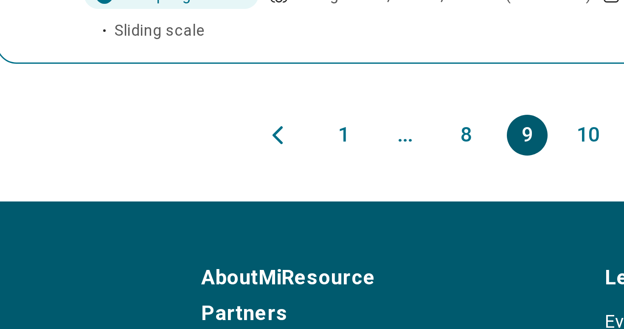
scroll to position [851, 0]
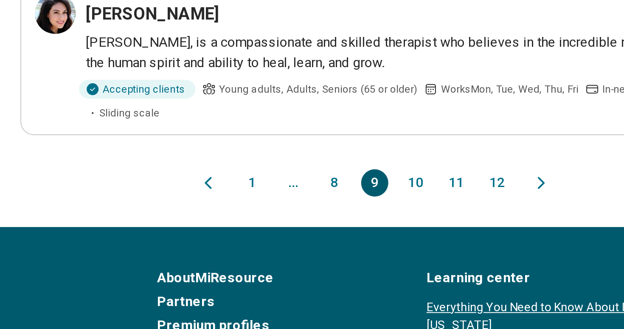
click at [163, 188] on button "8" at bounding box center [167, 188] width 14 height 14
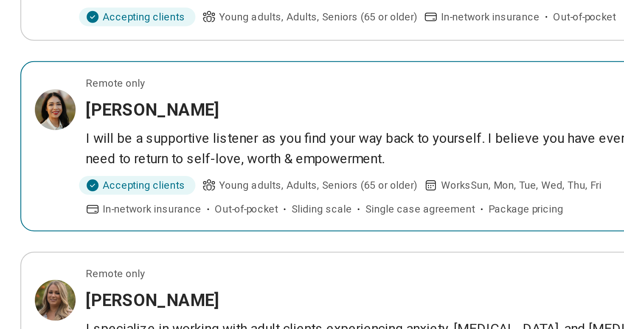
scroll to position [287, 0]
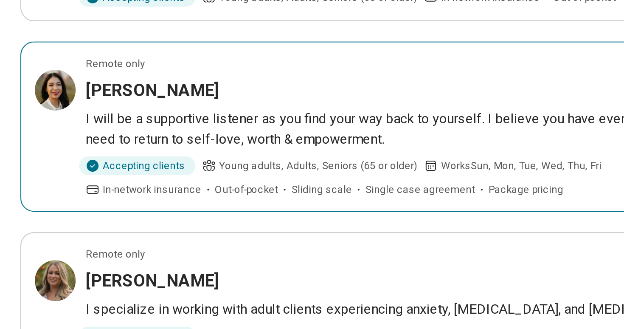
click at [141, 229] on p "I will be a supportive listener as you find your way back to yourself. I believ…" at bounding box center [200, 229] width 314 height 20
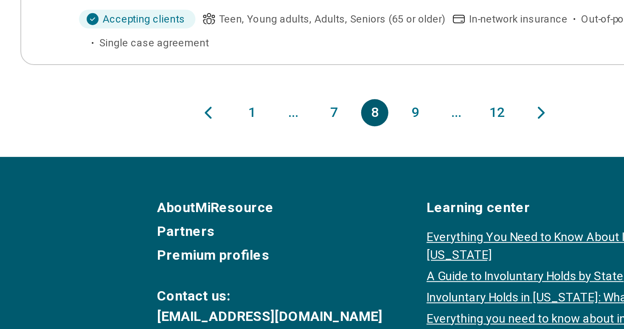
click at [166, 217] on button "7" at bounding box center [167, 221] width 14 height 14
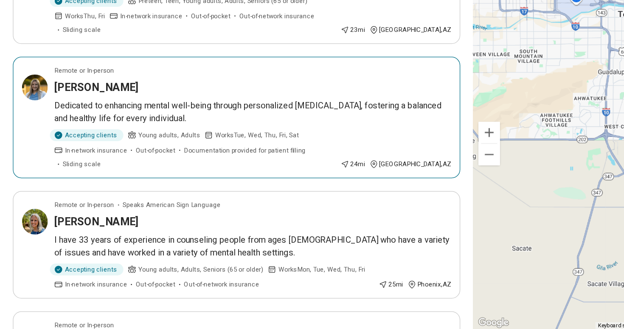
scroll to position [106, 0]
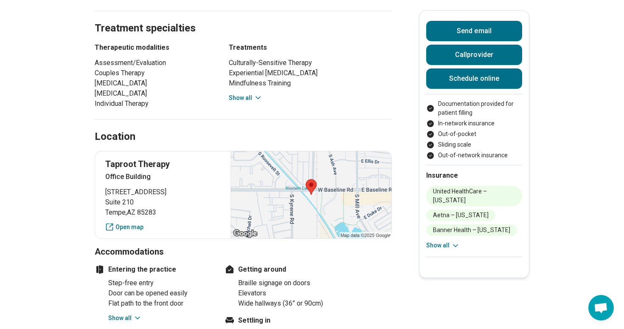
scroll to position [772, 0]
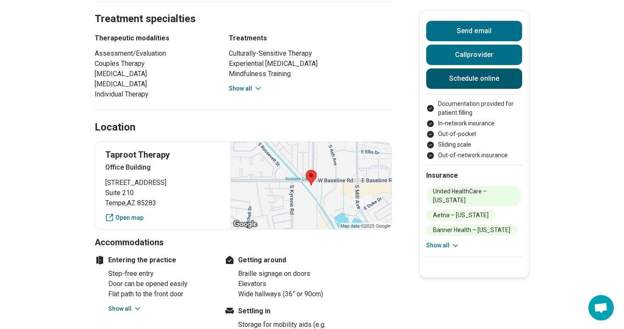
click at [445, 73] on link "Schedule online" at bounding box center [475, 78] width 96 height 20
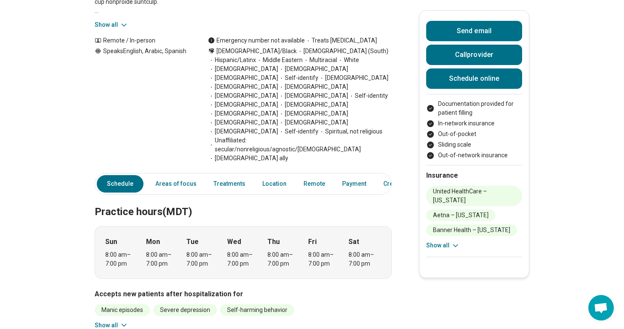
scroll to position [0, 0]
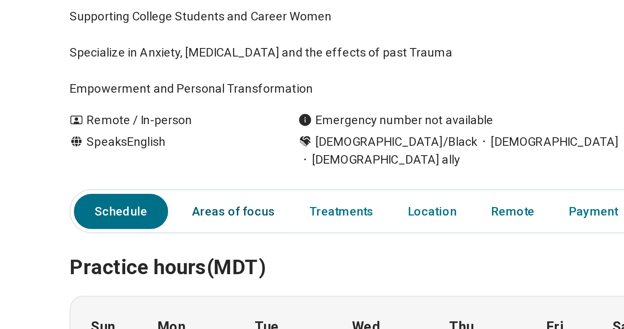
click at [177, 262] on link "Areas of focus" at bounding box center [175, 270] width 51 height 17
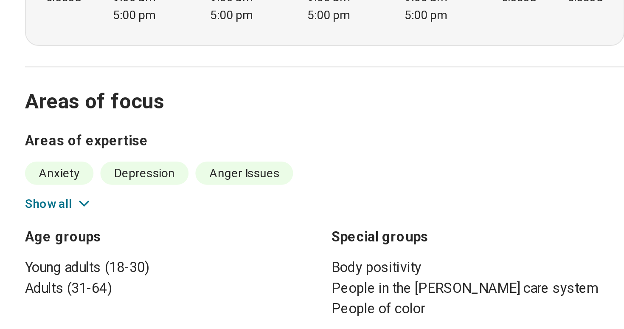
scroll to position [226, 0]
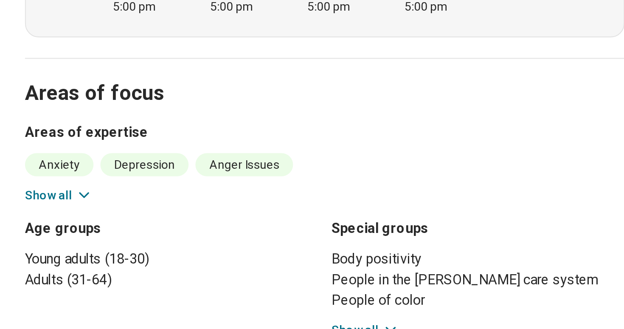
click at [123, 258] on icon at bounding box center [124, 262] width 8 height 8
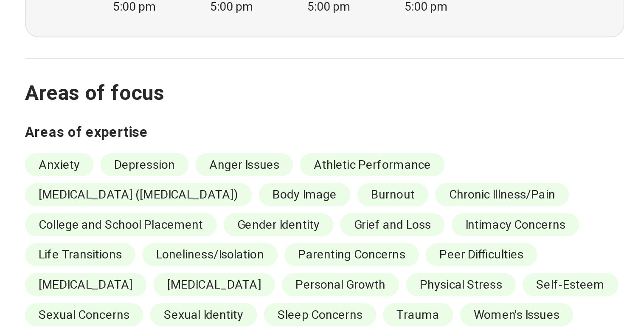
drag, startPoint x: 212, startPoint y: 287, endPoint x: 186, endPoint y: 284, distance: 26.0
click at [186, 301] on li "[MEDICAL_DATA]" at bounding box center [188, 306] width 60 height 11
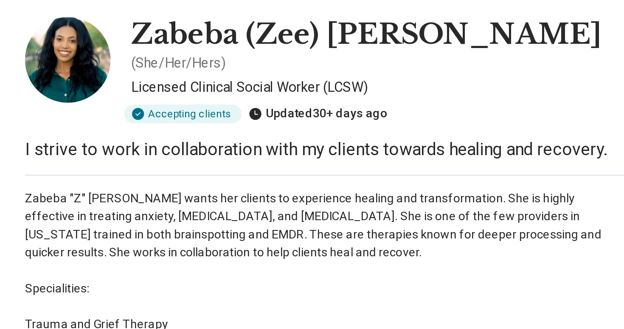
scroll to position [0, 0]
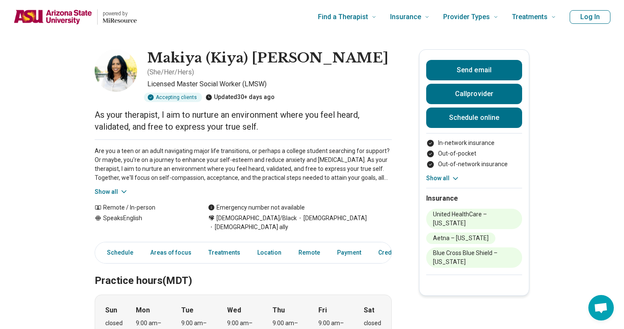
click at [123, 187] on icon at bounding box center [124, 191] width 8 height 8
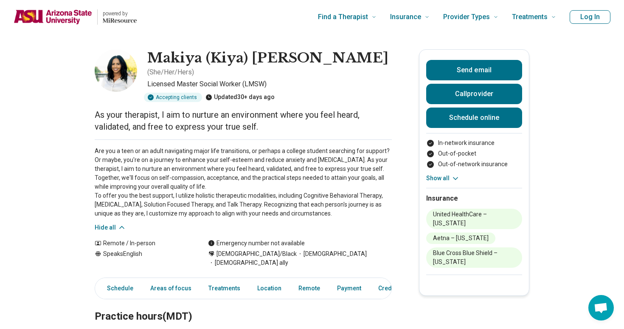
click at [109, 195] on p "Are you a teen or an adult navigating major life transitions, or perhaps a coll…" at bounding box center [243, 182] width 297 height 71
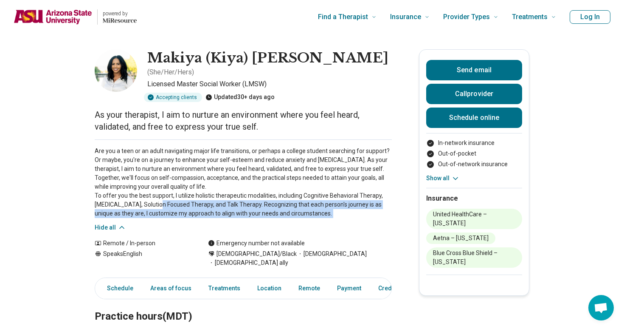
drag, startPoint x: 164, startPoint y: 198, endPoint x: 291, endPoint y: 209, distance: 127.5
click at [291, 209] on div "Are you a teen or an adult navigating major life transitions, or perhaps a coll…" at bounding box center [243, 185] width 297 height 93
click at [289, 206] on p "Are you a teen or an adult navigating major life transitions, or perhaps a coll…" at bounding box center [243, 182] width 297 height 71
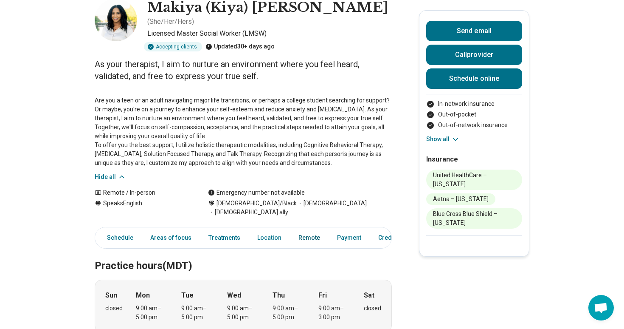
click at [307, 229] on link "Remote" at bounding box center [310, 237] width 32 height 17
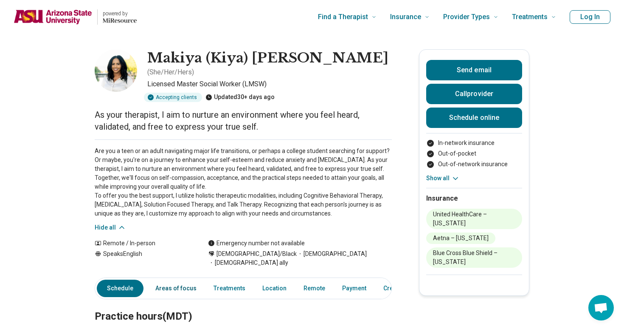
click at [178, 280] on link "Areas of focus" at bounding box center [175, 288] width 51 height 17
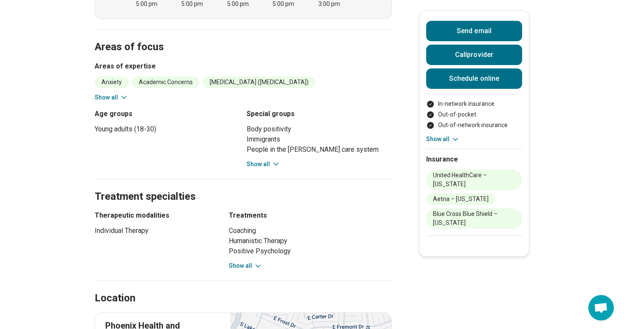
scroll to position [364, 0]
click at [116, 93] on button "Show all" at bounding box center [112, 97] width 34 height 9
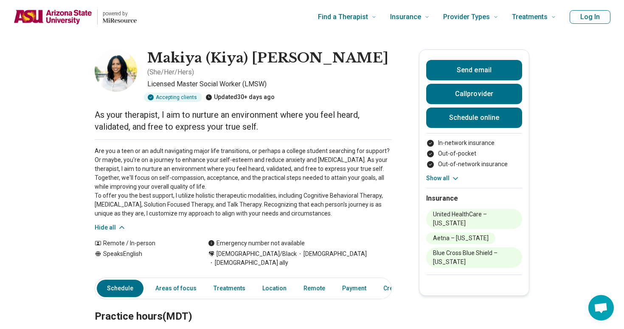
scroll to position [1, 0]
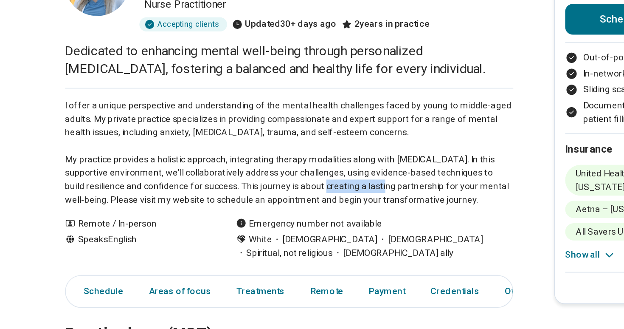
drag, startPoint x: 261, startPoint y: 202, endPoint x: 298, endPoint y: 206, distance: 37.2
click at [299, 206] on p "I offer a unique perspective and understanding of the mental health challenges …" at bounding box center [243, 182] width 297 height 71
click at [298, 206] on p "I offer a unique perspective and understanding of the mental health challenges …" at bounding box center [243, 182] width 297 height 71
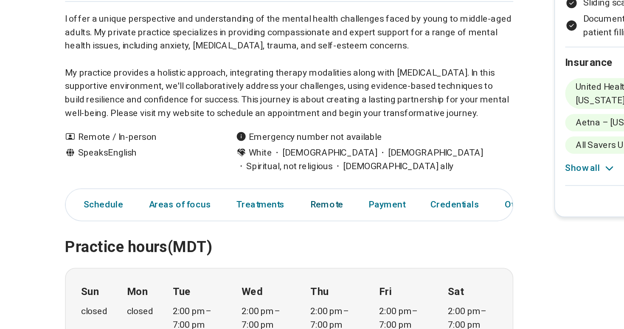
click at [268, 244] on link "Remote" at bounding box center [268, 246] width 32 height 17
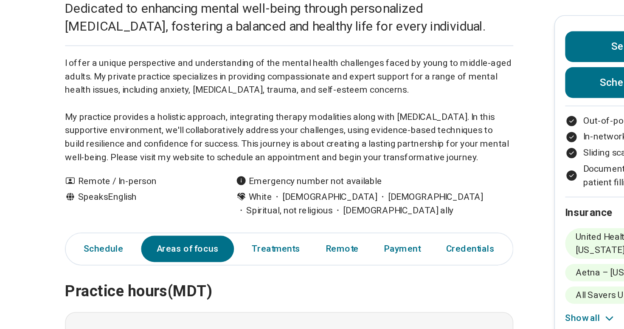
scroll to position [0, 0]
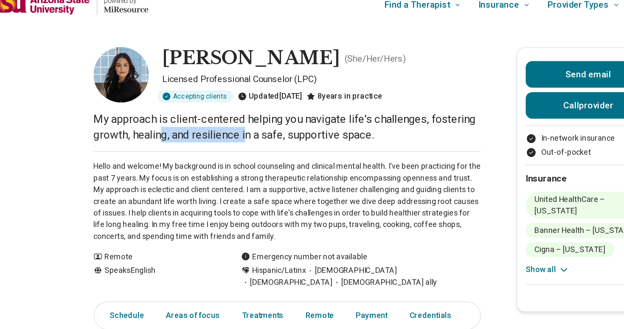
drag, startPoint x: 146, startPoint y: 110, endPoint x: 351, endPoint y: 132, distance: 206.3
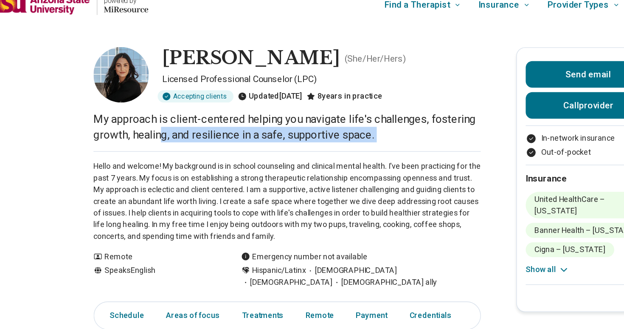
click at [351, 132] on div "Hello and welcome! My background is in school counseling and clinical mental he…" at bounding box center [243, 164] width 297 height 70
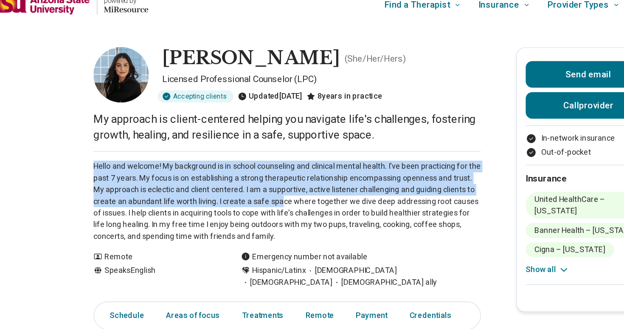
drag, startPoint x: 228, startPoint y: 136, endPoint x: 240, endPoint y: 170, distance: 35.9
click at [240, 170] on p "Hello and welcome! My background is in school counseling and clinical mental he…" at bounding box center [243, 167] width 297 height 62
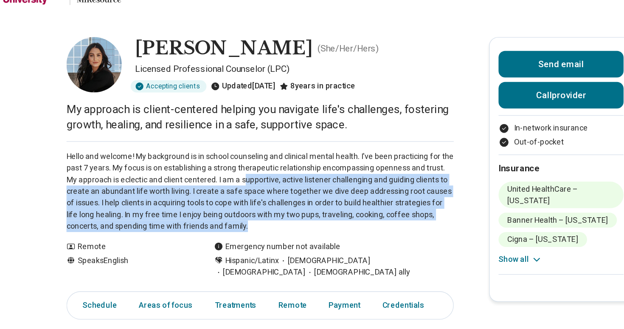
drag, startPoint x: 232, startPoint y: 157, endPoint x: 264, endPoint y: 197, distance: 51.1
click at [264, 197] on p "Hello and welcome! My background is in school counseling and clinical mental he…" at bounding box center [243, 167] width 297 height 62
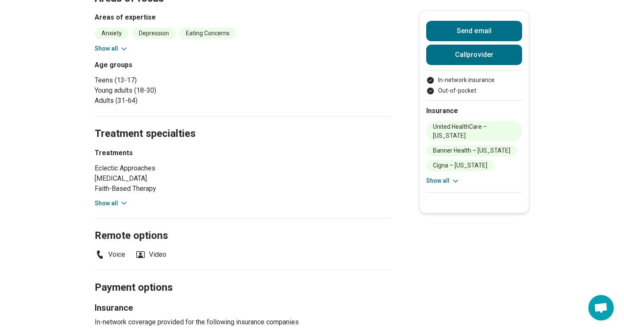
scroll to position [380, 0]
click at [118, 205] on button "Show all" at bounding box center [112, 202] width 34 height 9
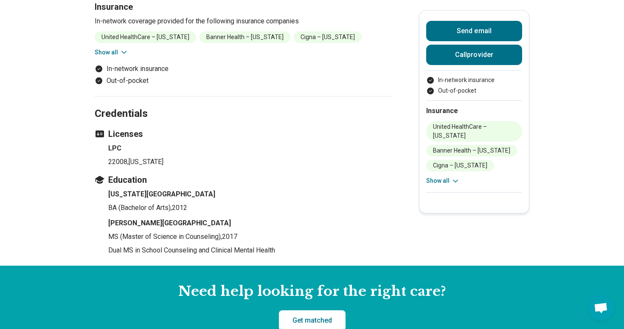
scroll to position [769, 0]
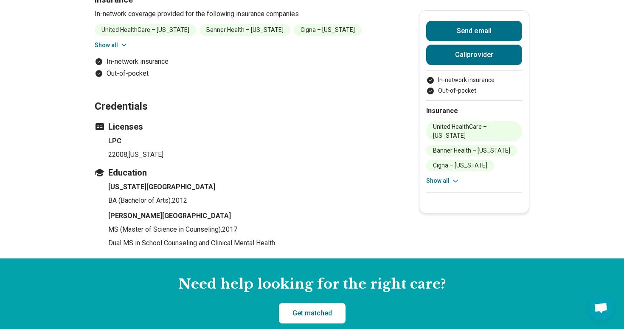
drag, startPoint x: 169, startPoint y: 234, endPoint x: 212, endPoint y: 234, distance: 42.5
click at [212, 234] on p "MS (Master of Science in Counseling) , 2017" at bounding box center [250, 229] width 284 height 10
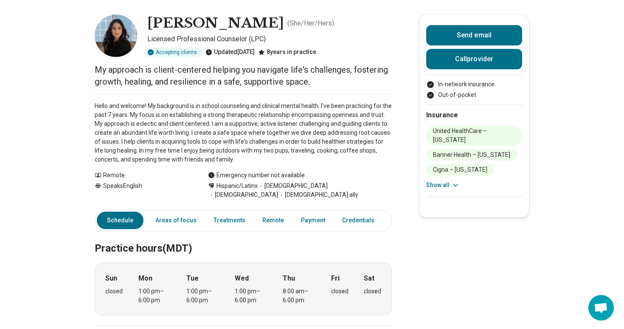
scroll to position [37, 0]
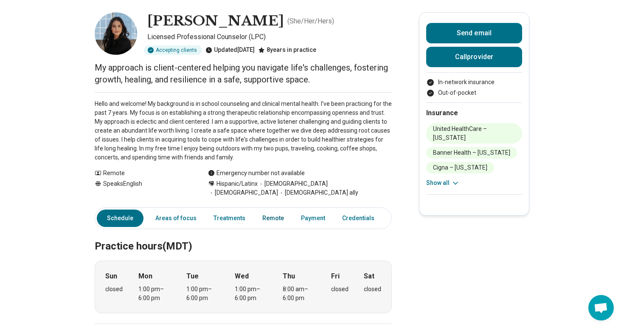
click at [276, 218] on link "Remote" at bounding box center [273, 217] width 32 height 17
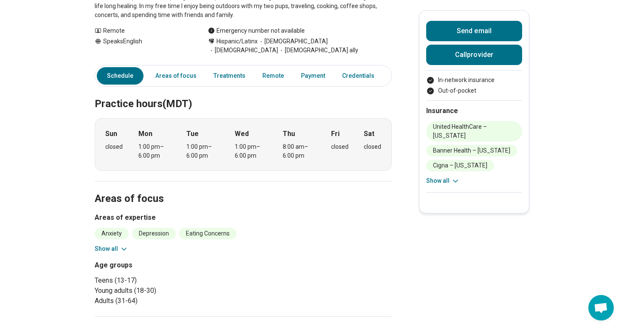
scroll to position [0, 0]
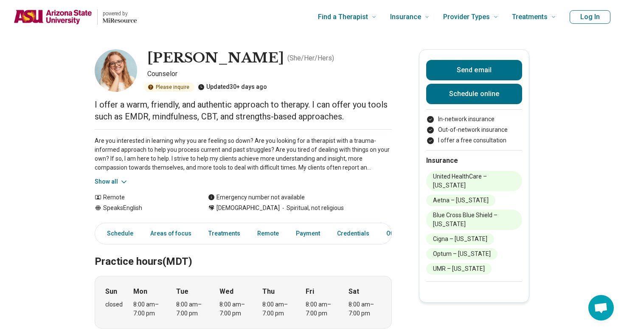
click at [118, 182] on button "Show all" at bounding box center [112, 181] width 34 height 9
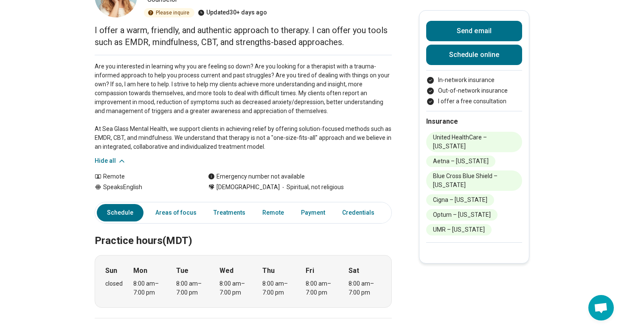
scroll to position [237, 0]
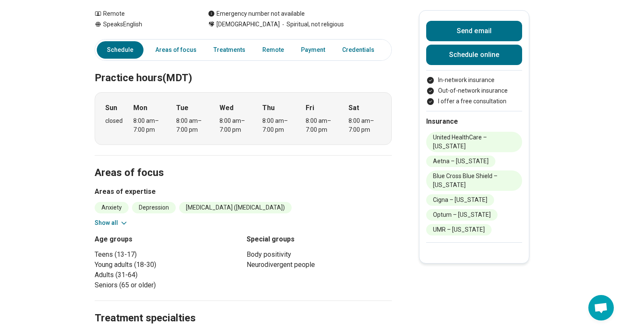
click at [116, 229] on section "Areas of focus Areas of expertise Anxiety Depression Attention Deficit Hyperact…" at bounding box center [243, 228] width 297 height 146
click at [124, 218] on div "Anxiety Depression Attention Deficit Hyperactivity Disorder (ADHD) Autism Bipol…" at bounding box center [243, 214] width 297 height 25
click at [122, 223] on icon at bounding box center [124, 223] width 4 height 2
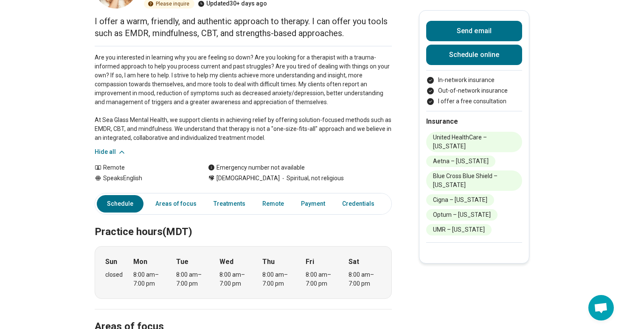
scroll to position [0, 0]
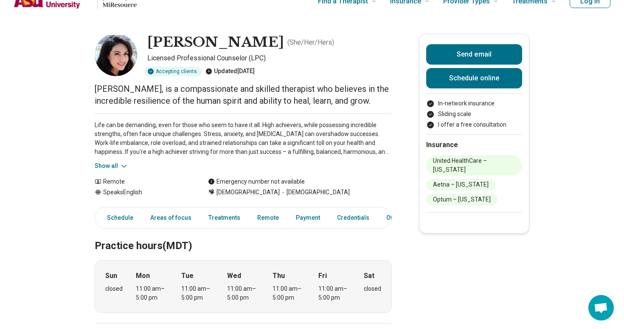
scroll to position [19, 0]
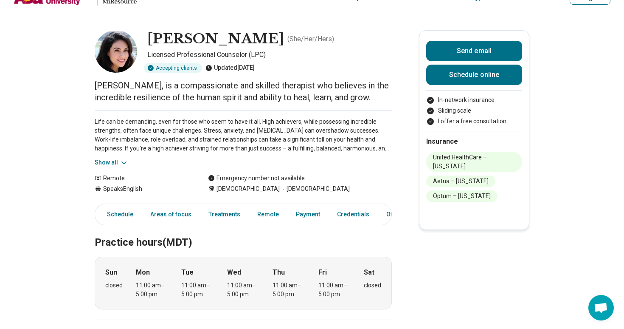
click at [387, 148] on p "Life can be demanding, even for those who seem to have it all. High achievers, …" at bounding box center [243, 135] width 297 height 36
click at [116, 163] on button "Show all" at bounding box center [112, 162] width 34 height 9
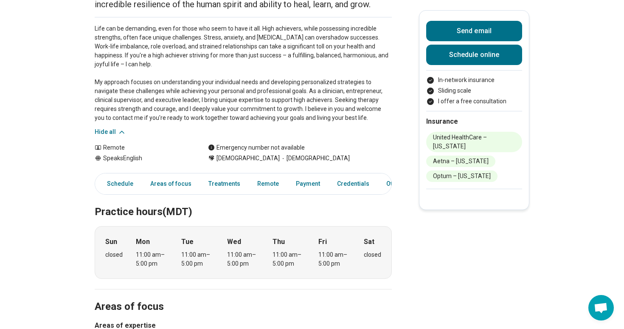
scroll to position [112, 0]
click at [239, 184] on link "Treatments" at bounding box center [224, 183] width 42 height 17
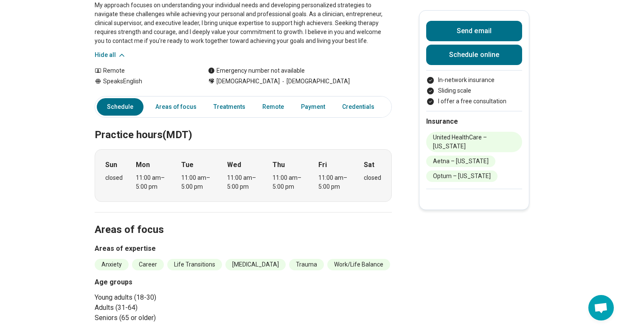
scroll to position [0, 0]
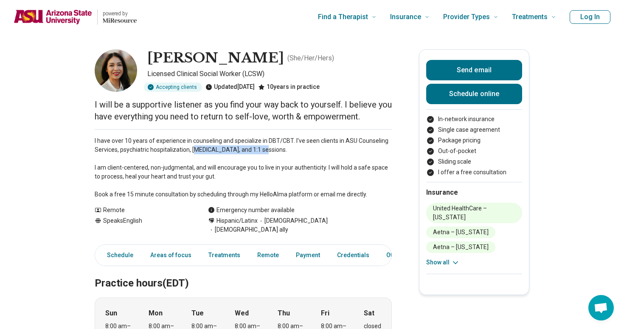
drag, startPoint x: 195, startPoint y: 150, endPoint x: 259, endPoint y: 150, distance: 63.3
click at [259, 150] on p "I have over 10 years of experience in counseling and specialize in DBT/CBT. I'v…" at bounding box center [243, 167] width 297 height 62
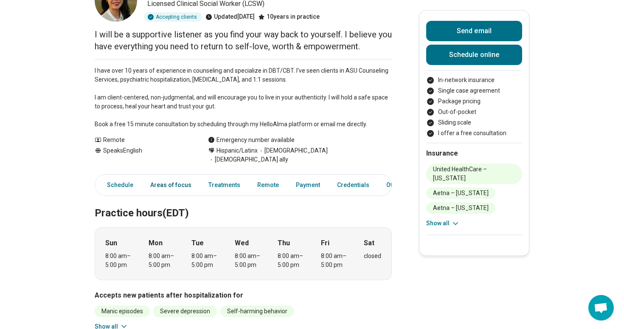
click at [176, 178] on link "Areas of focus" at bounding box center [170, 184] width 51 height 17
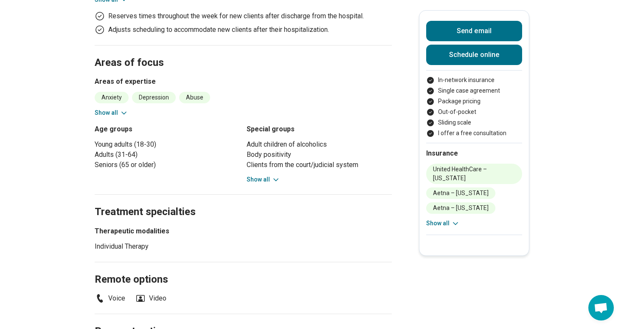
scroll to position [423, 0]
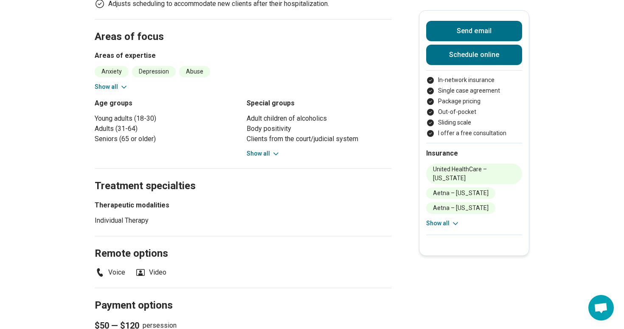
click at [117, 82] on button "Show all" at bounding box center [112, 86] width 34 height 9
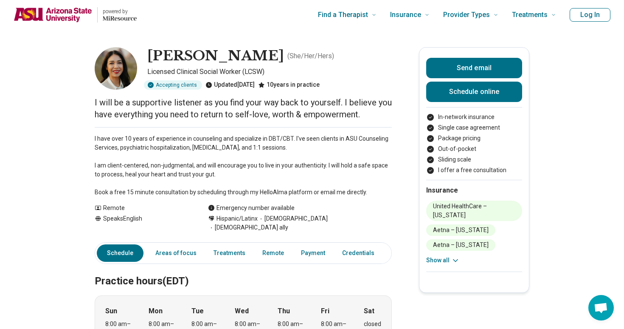
scroll to position [0, 0]
